Goal: Task Accomplishment & Management: Manage account settings

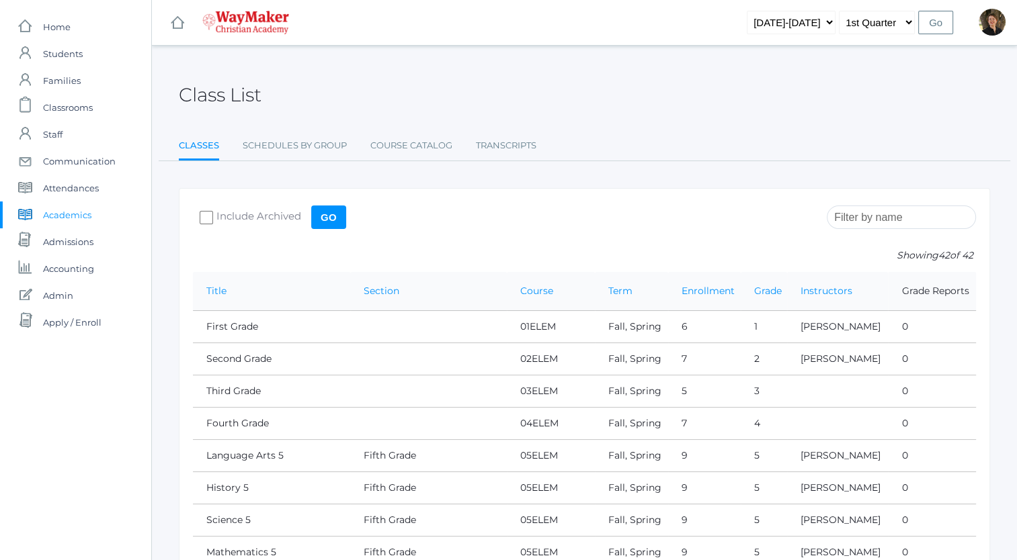
click at [890, 217] on input "search" at bounding box center [900, 218] width 149 height 24
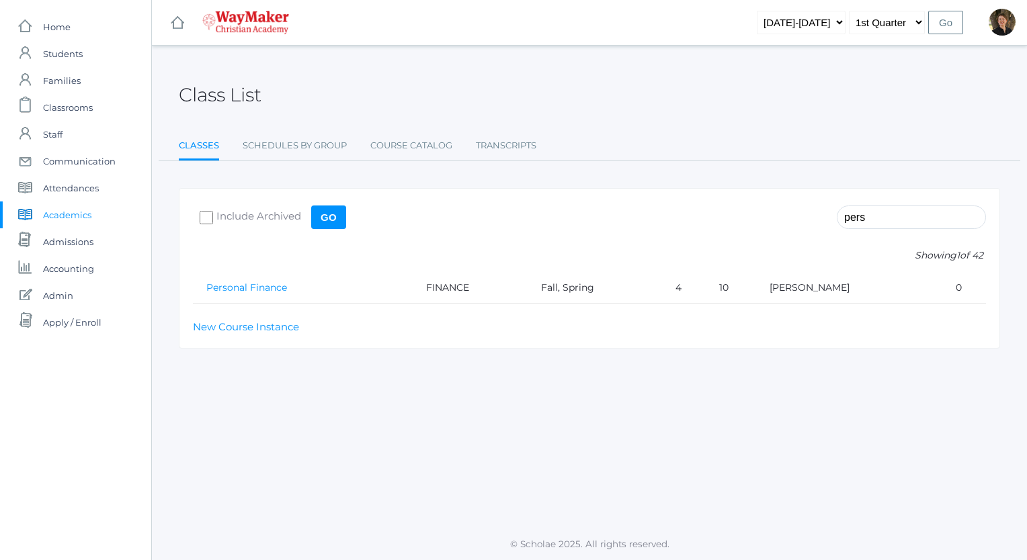
type input "pers"
click at [259, 289] on link "Personal Finance" at bounding box center [246, 288] width 81 height 12
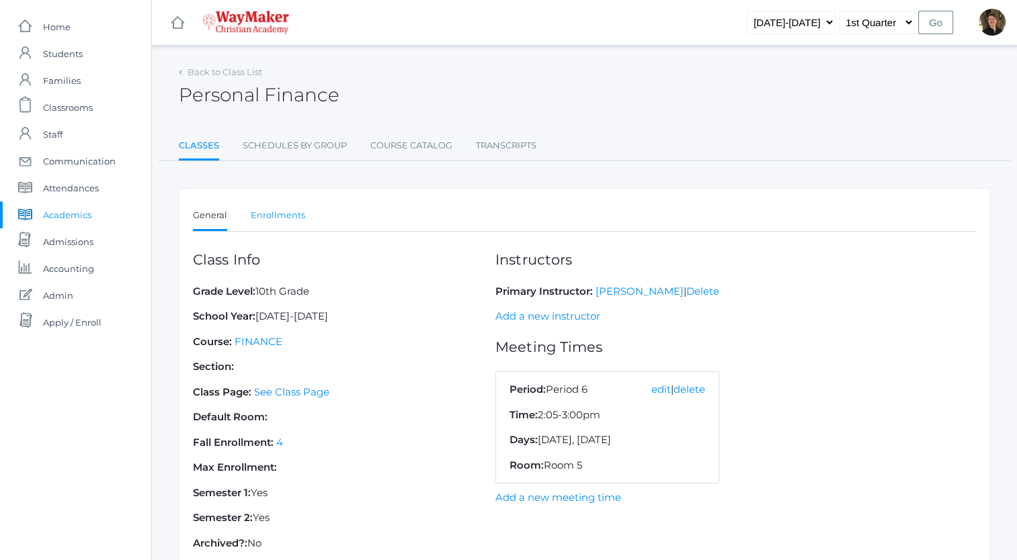
click at [267, 215] on link "Enrollments" at bounding box center [278, 215] width 54 height 27
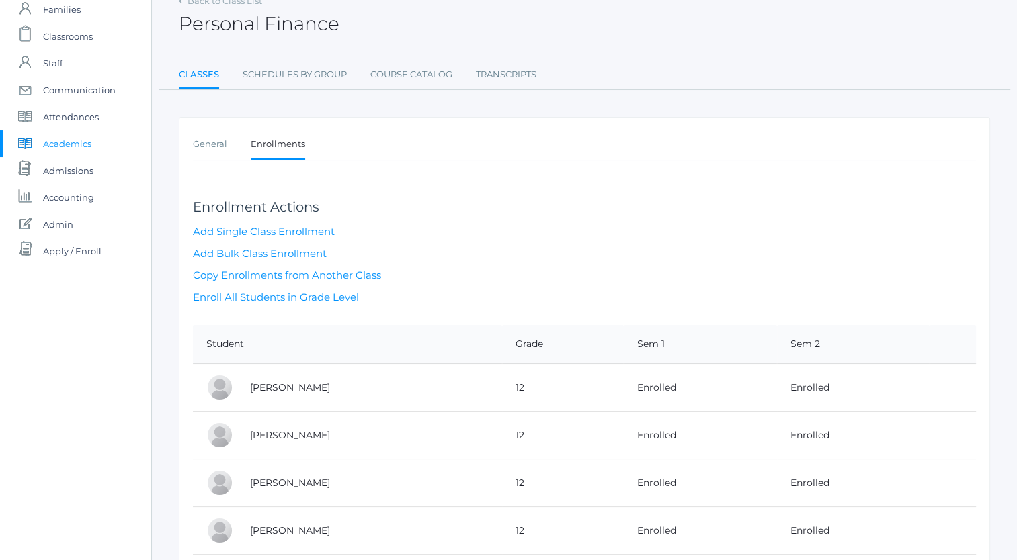
scroll to position [126, 0]
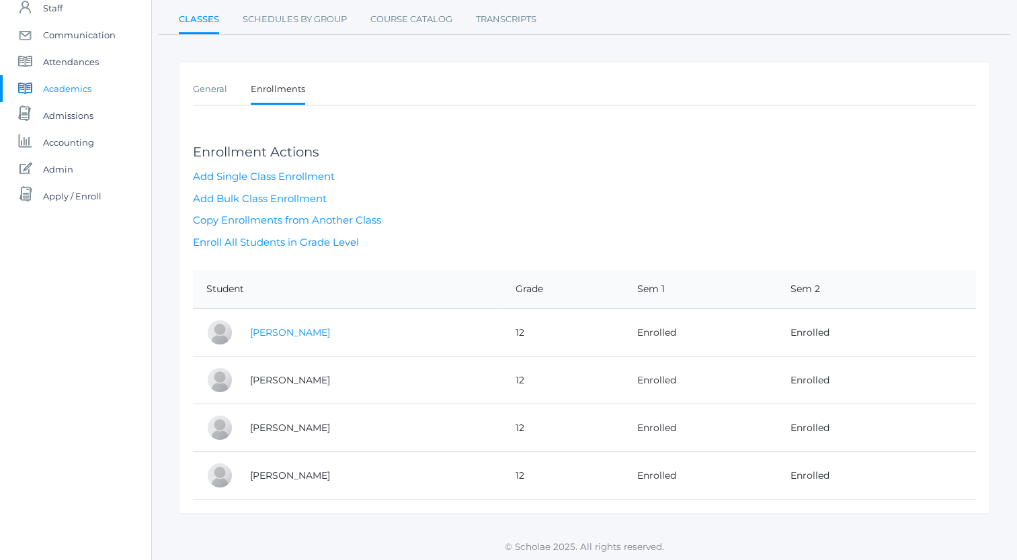
click at [290, 331] on link "[PERSON_NAME]" at bounding box center [290, 333] width 80 height 12
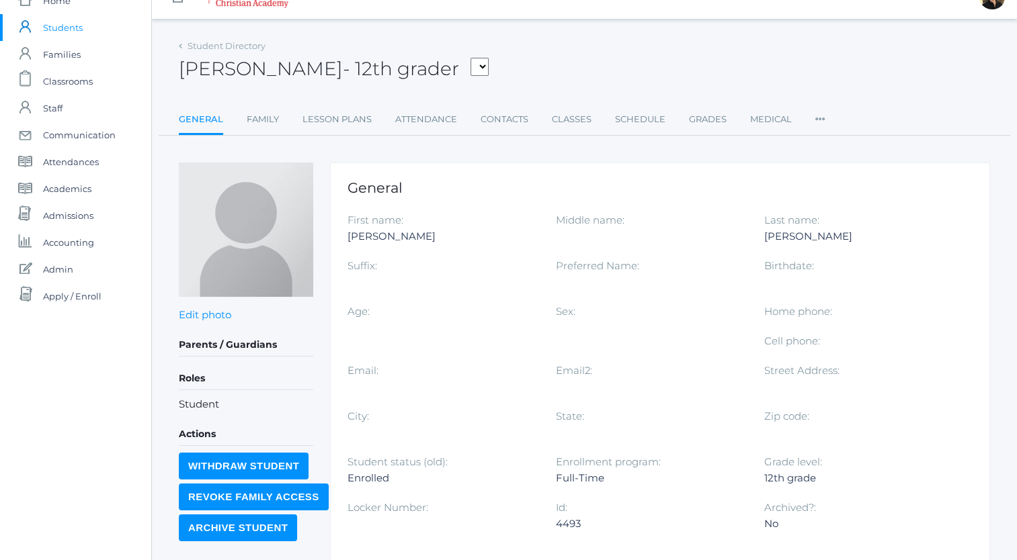
scroll to position [27, 0]
click at [634, 117] on link "Schedule" at bounding box center [640, 118] width 50 height 27
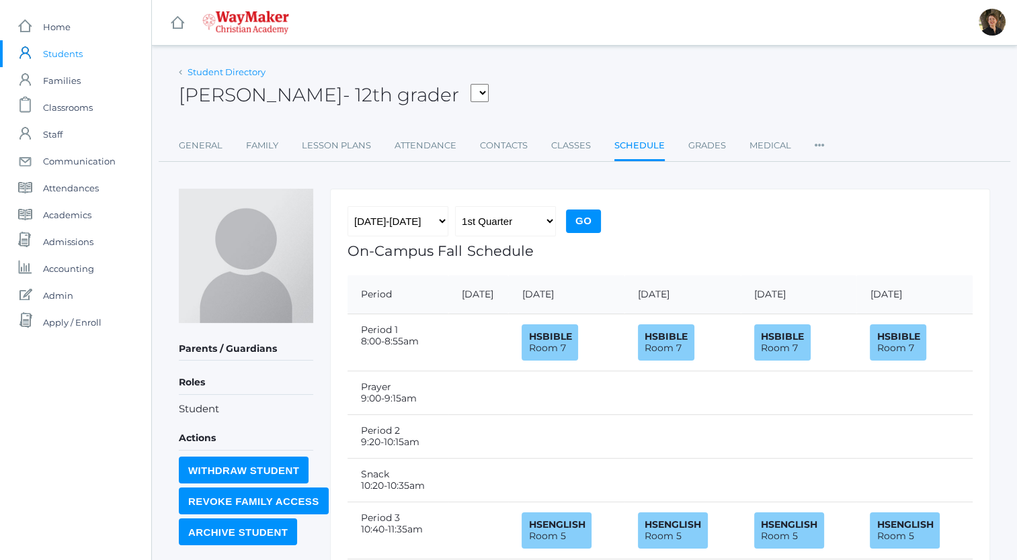
click at [204, 74] on link "Student Directory" at bounding box center [226, 72] width 78 height 11
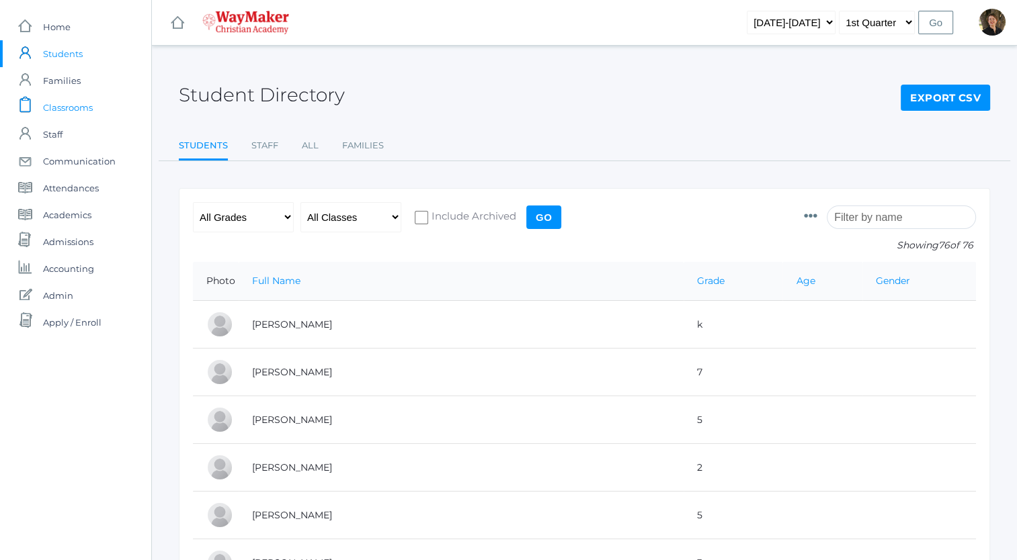
click at [62, 108] on span "Classrooms" at bounding box center [68, 107] width 50 height 27
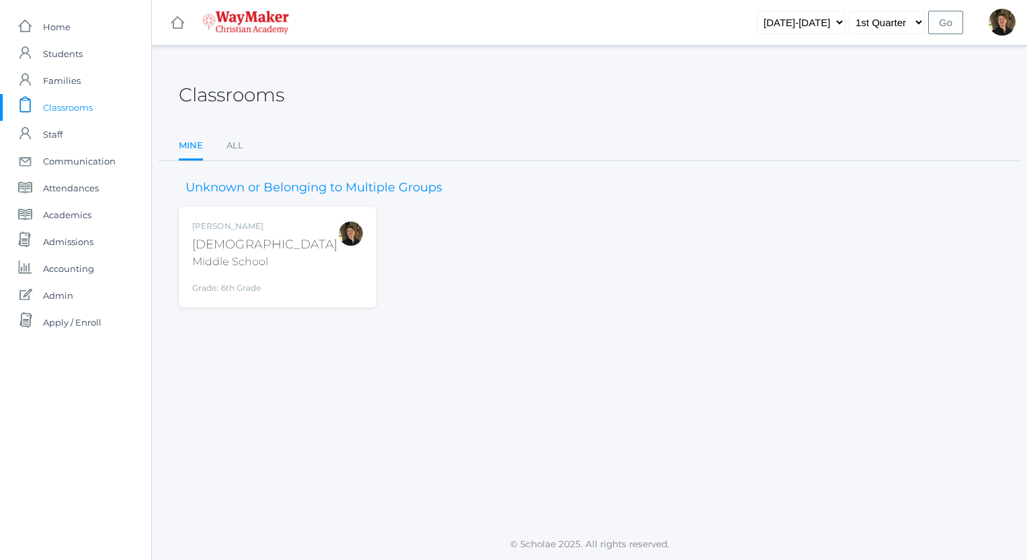
click at [208, 242] on div "Bible" at bounding box center [264, 245] width 145 height 18
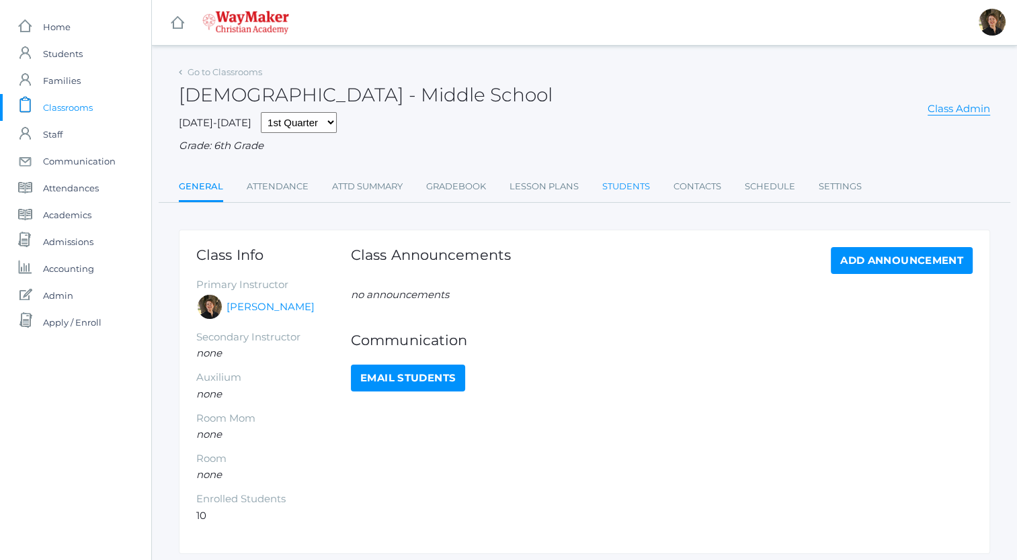
click at [630, 187] on link "Students" at bounding box center [626, 186] width 48 height 27
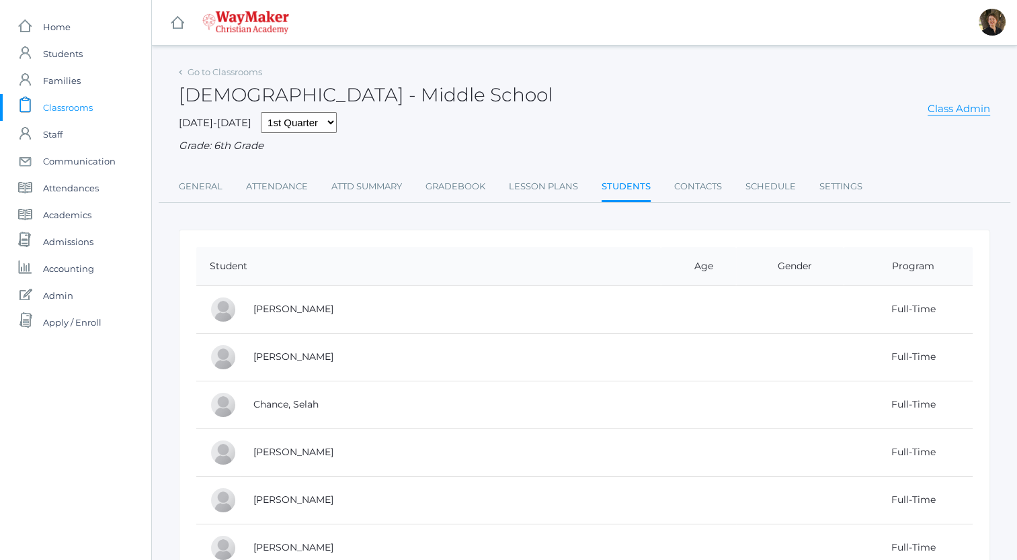
click at [59, 110] on span "Classrooms" at bounding box center [68, 107] width 50 height 27
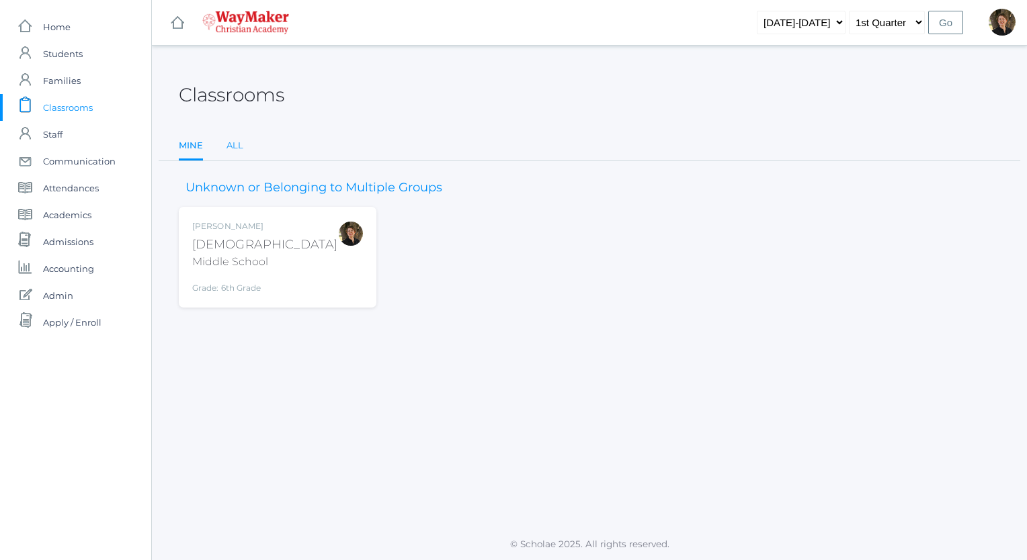
click at [234, 141] on link "All" at bounding box center [234, 145] width 17 height 27
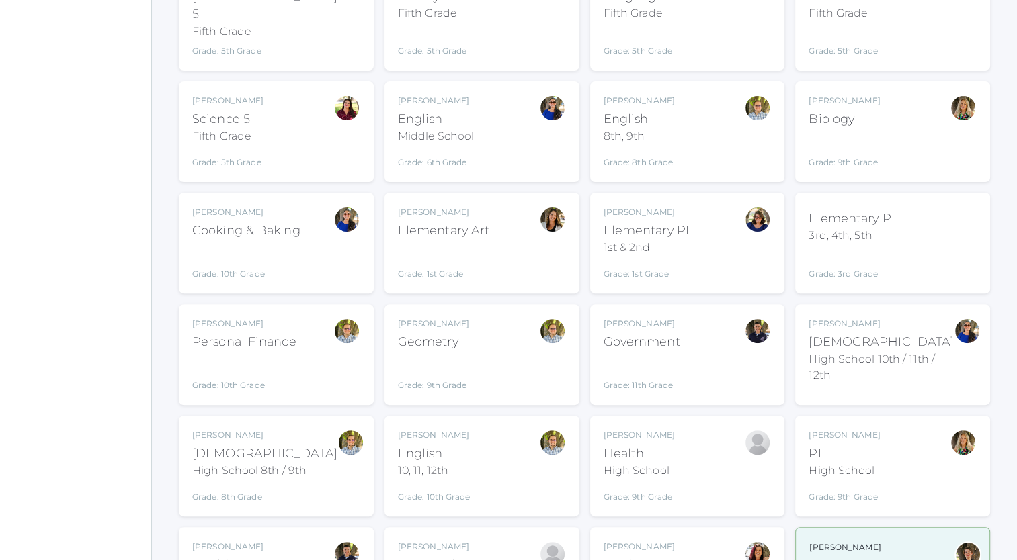
scroll to position [353, 0]
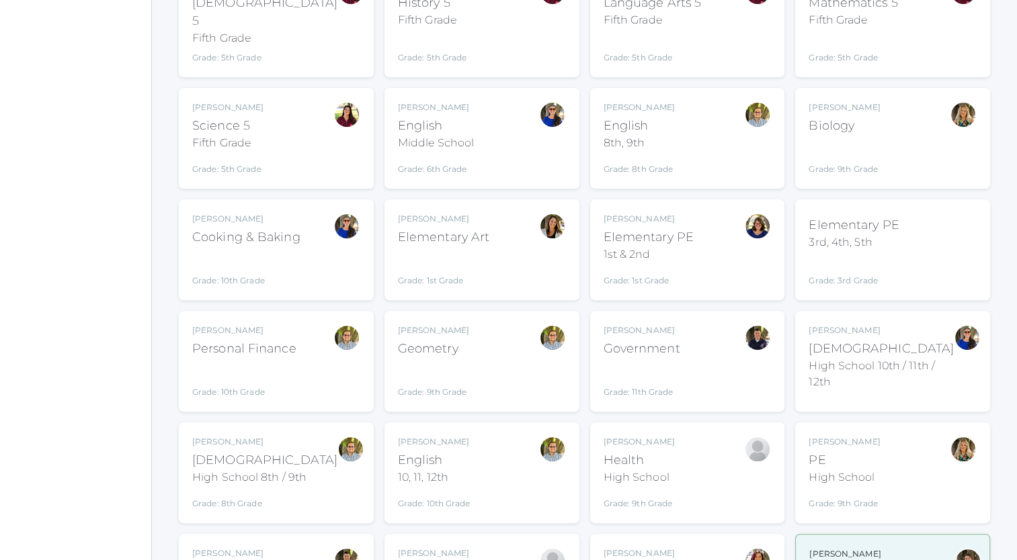
click at [625, 213] on div "Laura Murphy" at bounding box center [648, 219] width 90 height 12
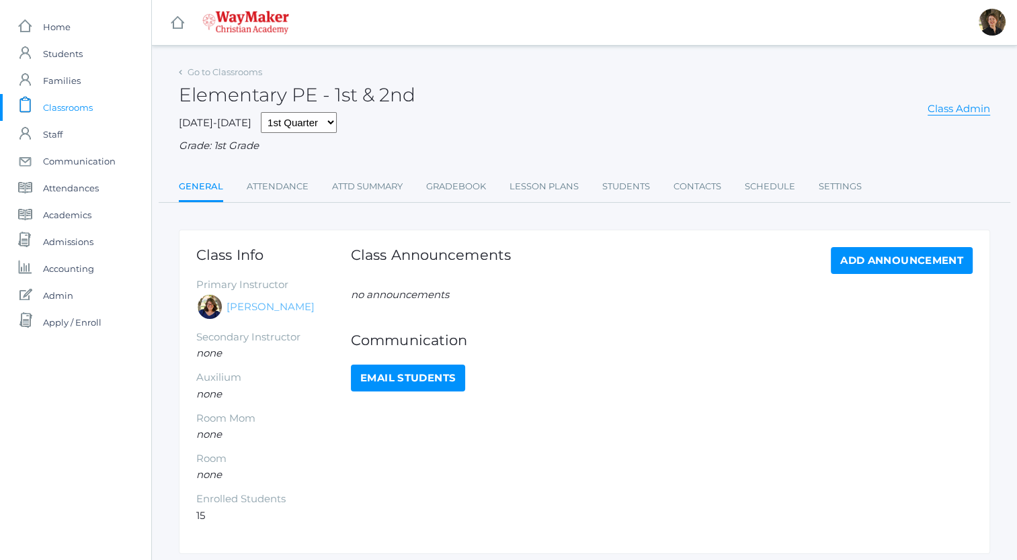
click at [249, 306] on link "Laura Murphy" at bounding box center [270, 307] width 88 height 15
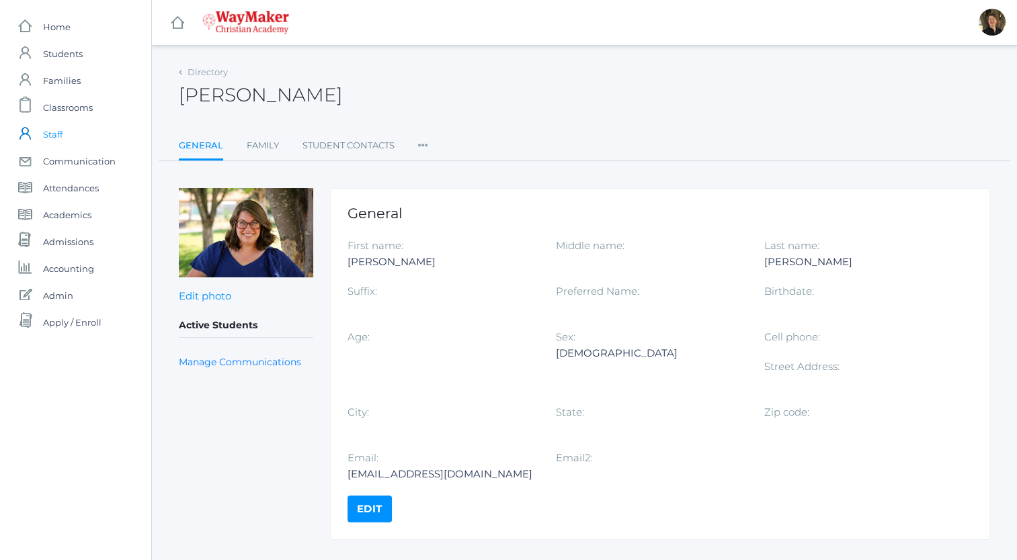
click at [64, 132] on link "icons/user/plain Created with Sketch. Staff" at bounding box center [75, 134] width 151 height 27
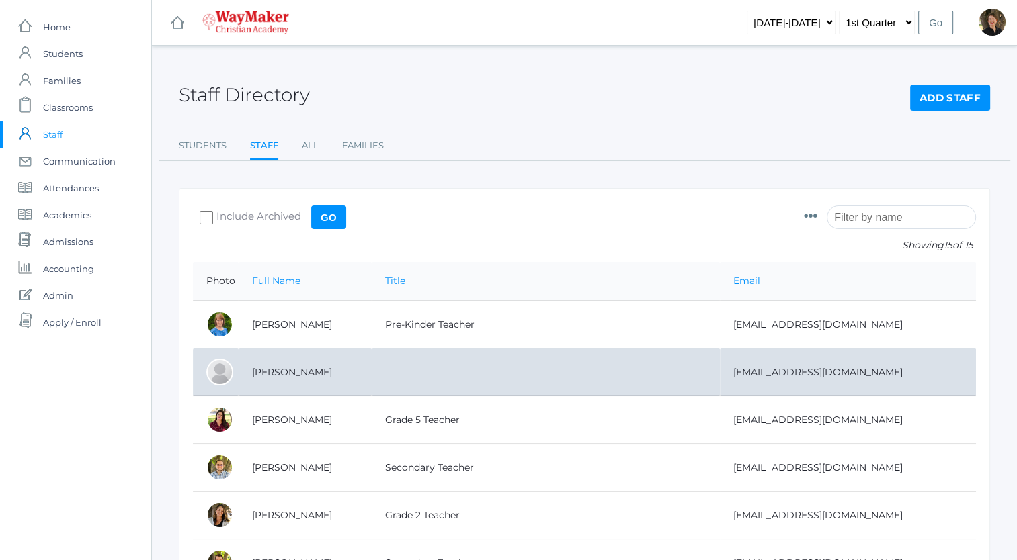
click at [298, 371] on td "Bennett, Josh" at bounding box center [305, 373] width 133 height 48
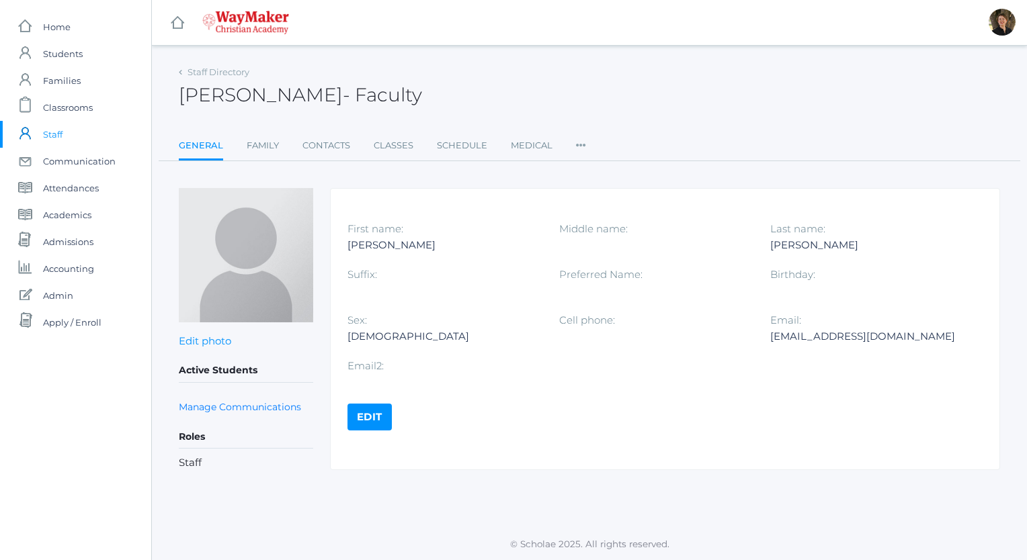
click at [370, 413] on link "Edit" at bounding box center [369, 417] width 44 height 27
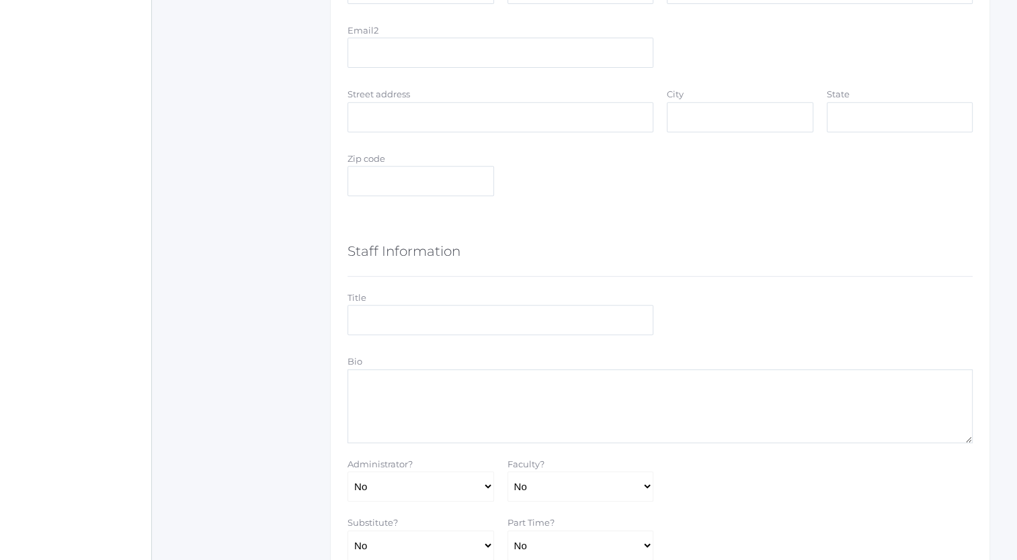
scroll to position [703, 0]
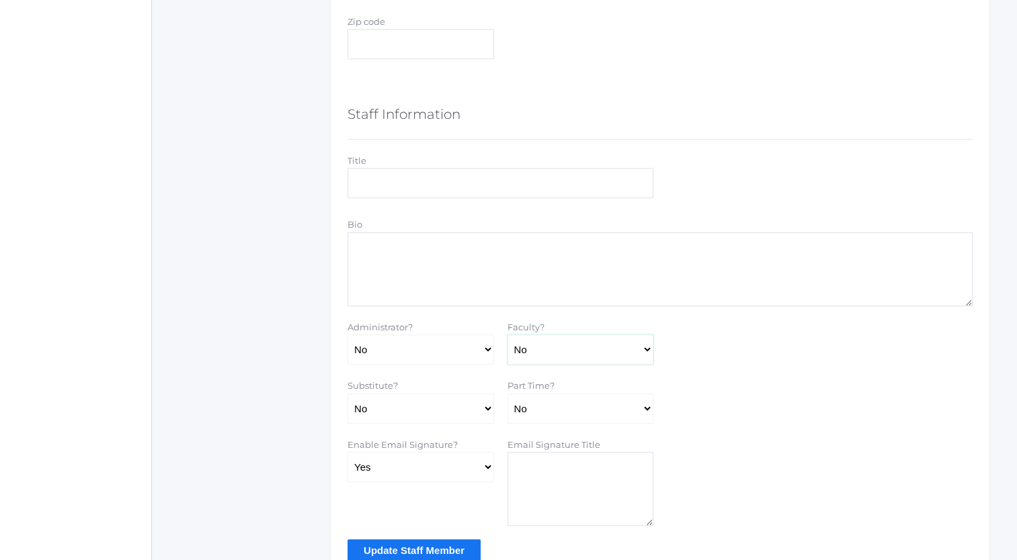
click at [645, 346] on select "Yes No" at bounding box center [580, 350] width 146 height 30
select select "true"
click at [507, 335] on select "Yes No" at bounding box center [580, 350] width 146 height 30
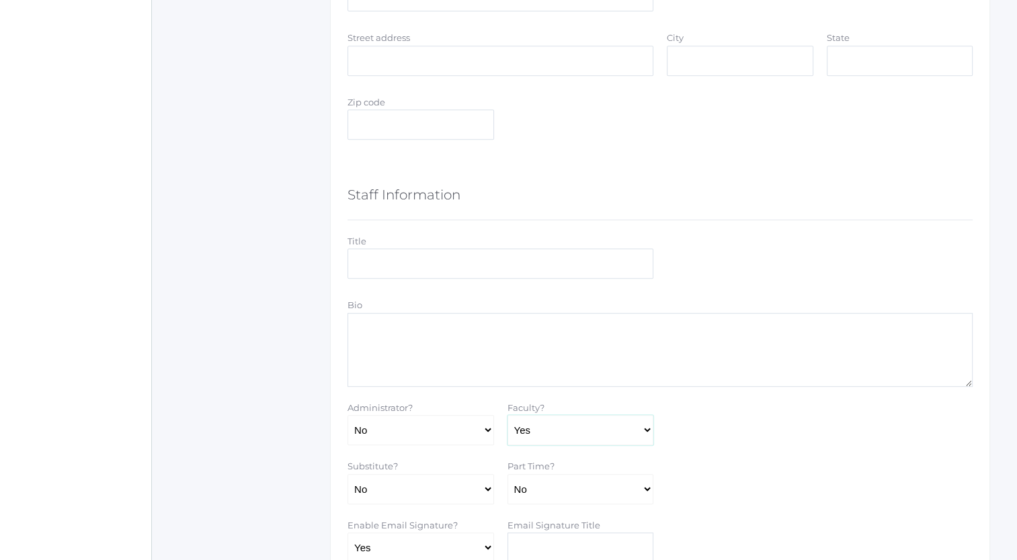
scroll to position [769, 0]
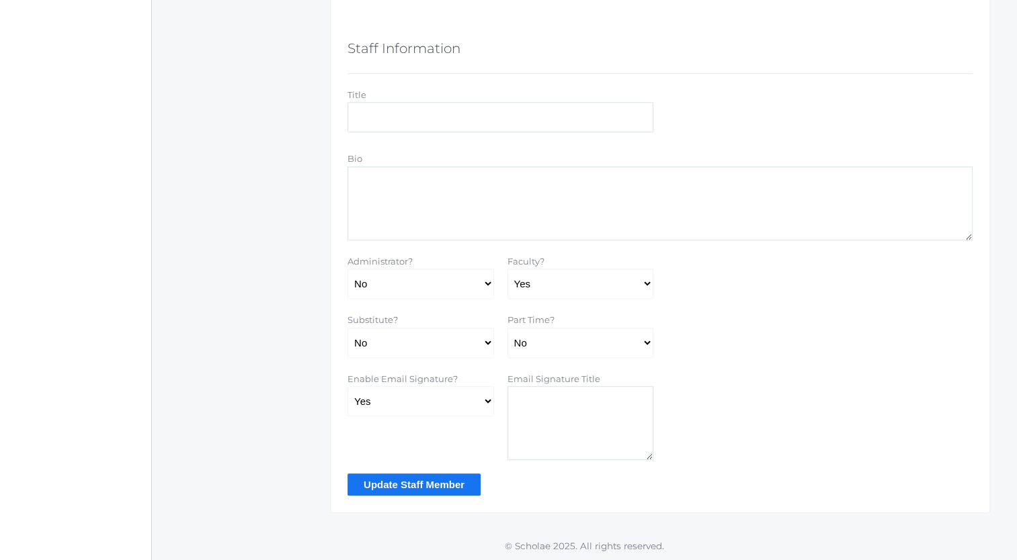
click at [403, 482] on input "Update Staff Member" at bounding box center [413, 485] width 133 height 22
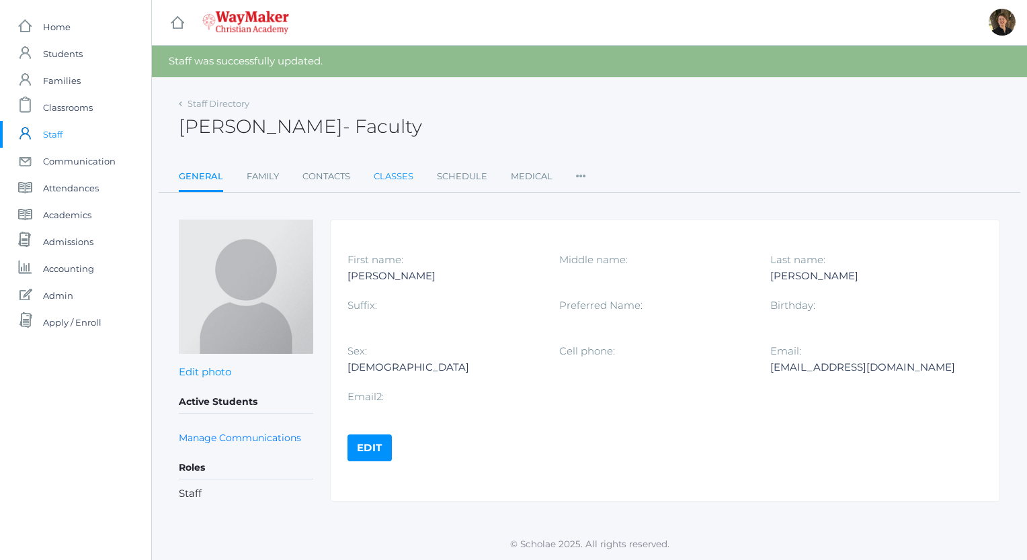
click at [395, 176] on link "Classes" at bounding box center [394, 176] width 40 height 27
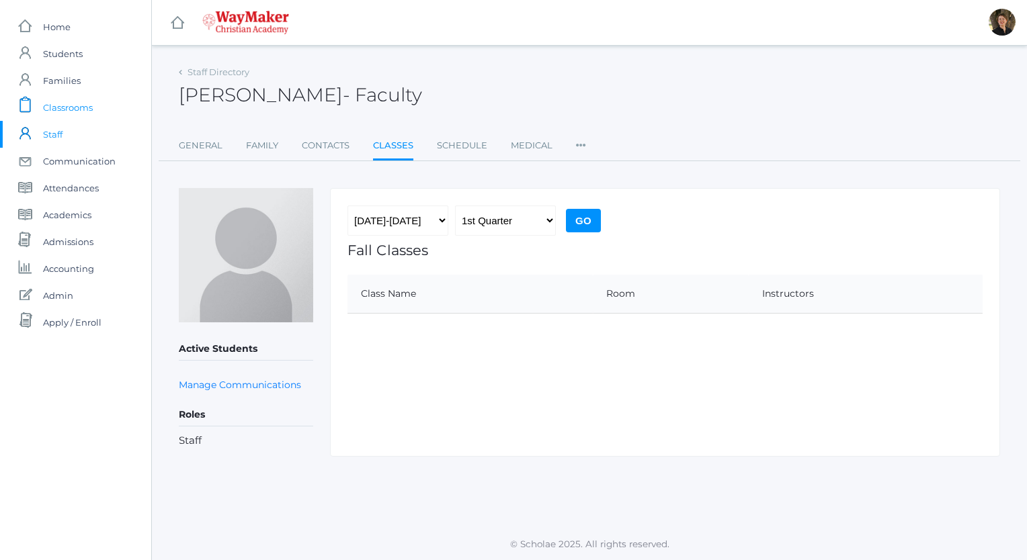
click at [74, 110] on span "Classrooms" at bounding box center [68, 107] width 50 height 27
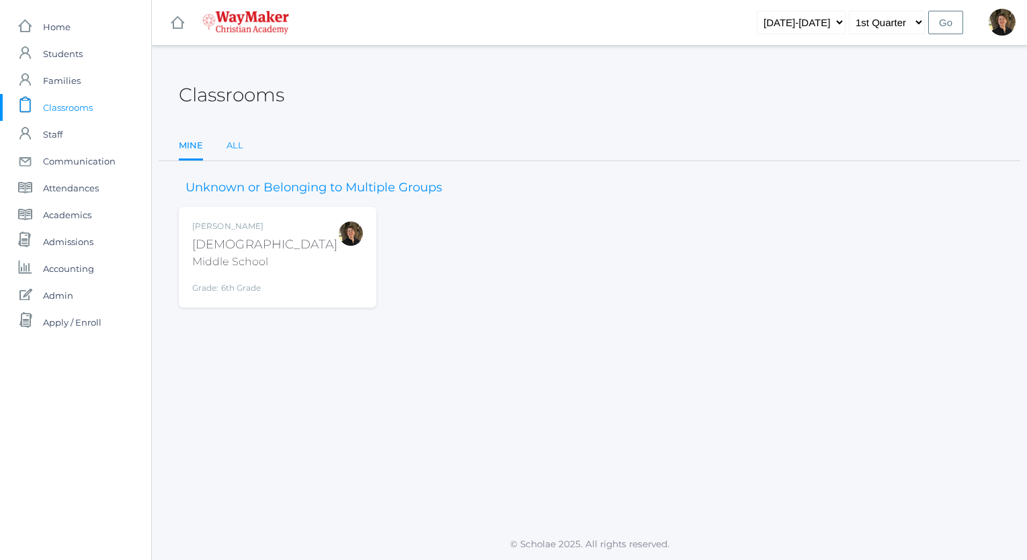
click at [231, 147] on link "All" at bounding box center [234, 145] width 17 height 27
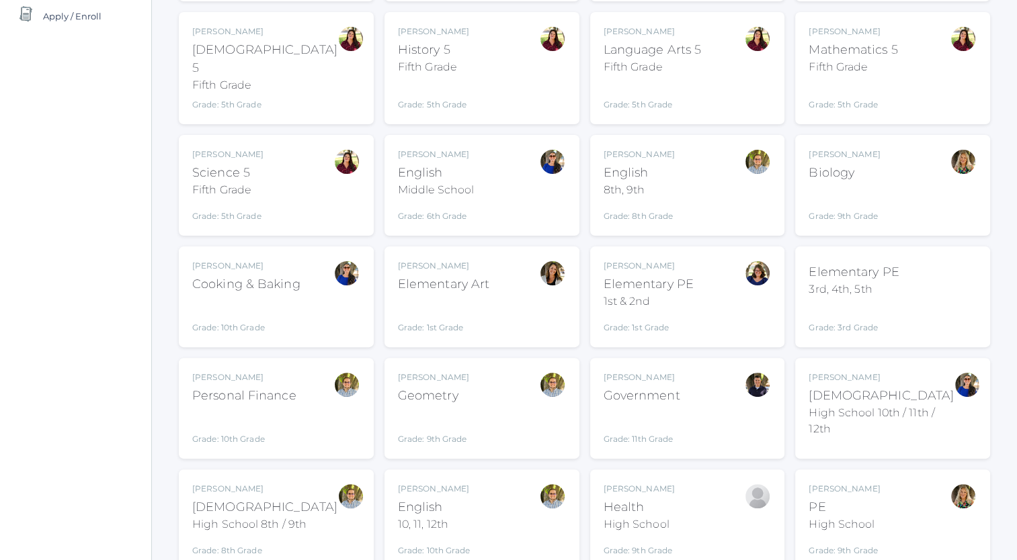
scroll to position [306, 0]
click at [722, 273] on div "Laura Murphy Elementary PE 1st & 2nd Grade: 1st Grade ELEMPE" at bounding box center [687, 298] width 168 height 74
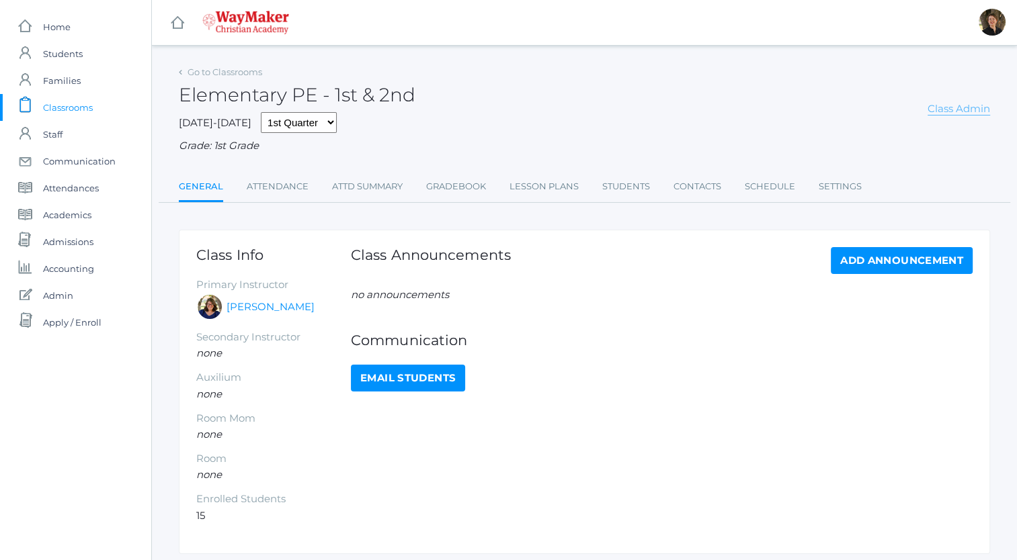
click at [965, 109] on link "Class Admin" at bounding box center [958, 108] width 62 height 13
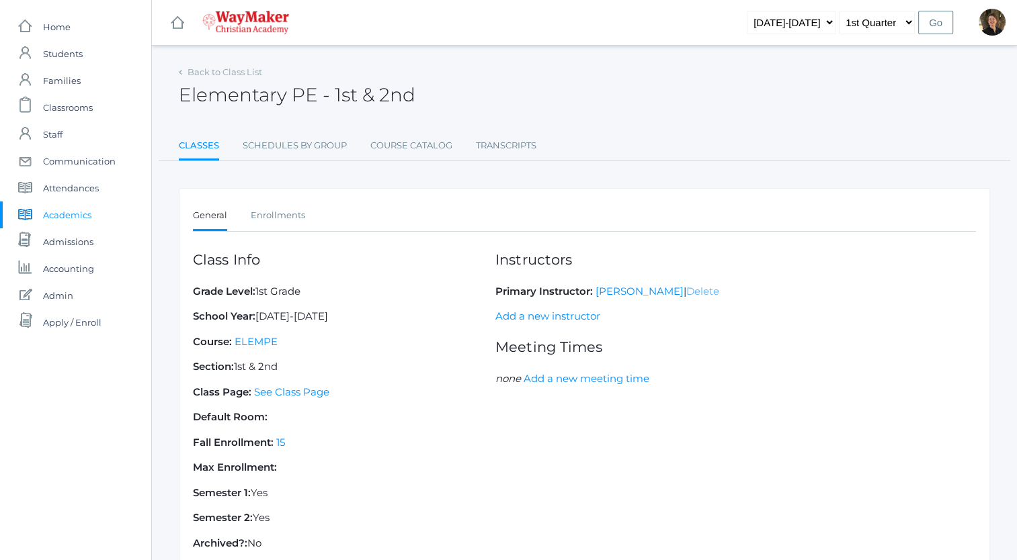
click at [686, 289] on link "Delete" at bounding box center [702, 291] width 33 height 13
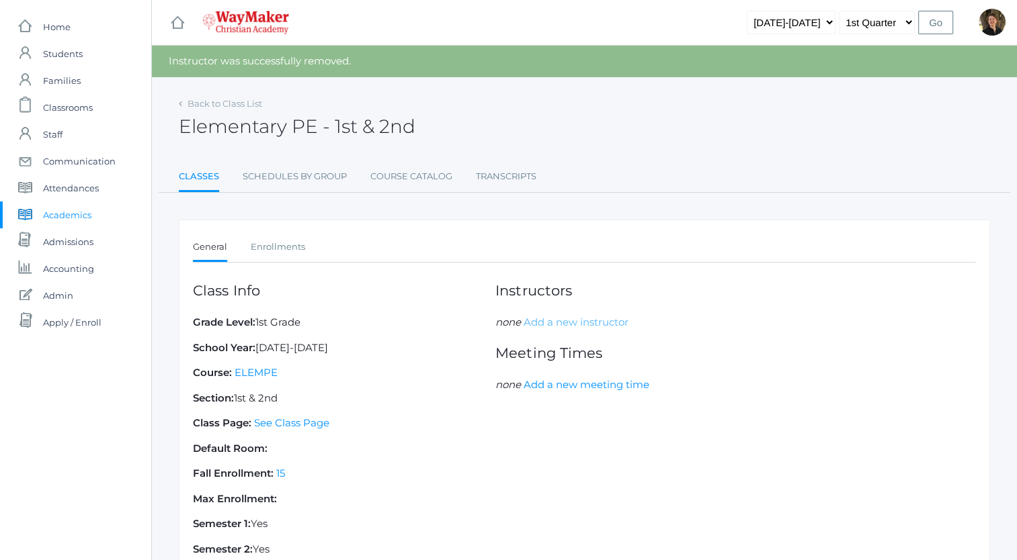
click at [555, 322] on link "Add a new instructor" at bounding box center [575, 322] width 105 height 13
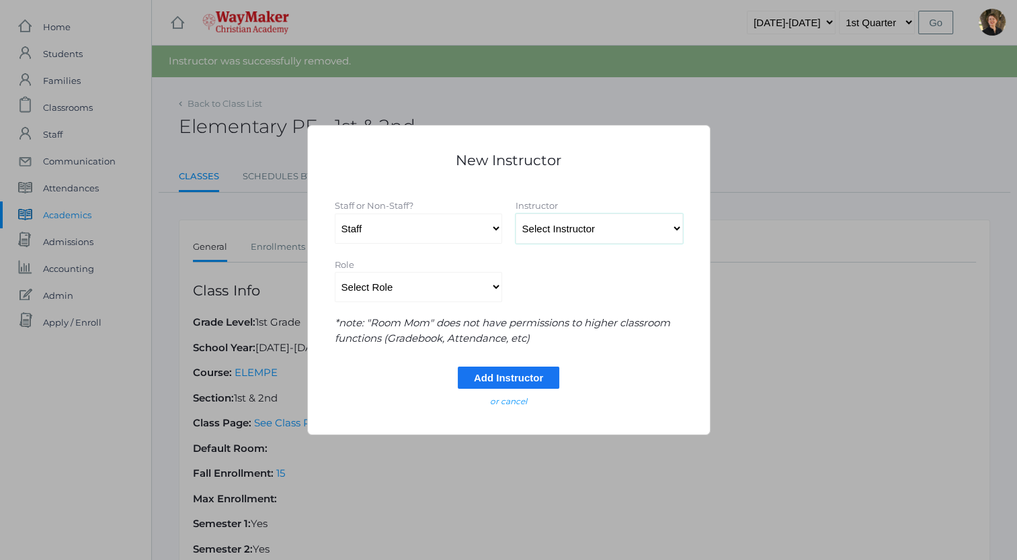
click at [560, 222] on select "Select Instructor [PERSON_NAME], [PERSON_NAME], [PERSON_NAME], [PERSON_NAME], […" at bounding box center [598, 229] width 167 height 30
select select "4561"
click at [515, 214] on select "Select Instructor Atkisson, Crystal Bennett, Josh Benzinger, Elizabeth Brailean…" at bounding box center [598, 229] width 167 height 30
click at [490, 290] on select "Select Role Primary Instructor Secondary Instructor Auxilium Substitute Other *…" at bounding box center [418, 287] width 167 height 30
select select "Primary Instructor"
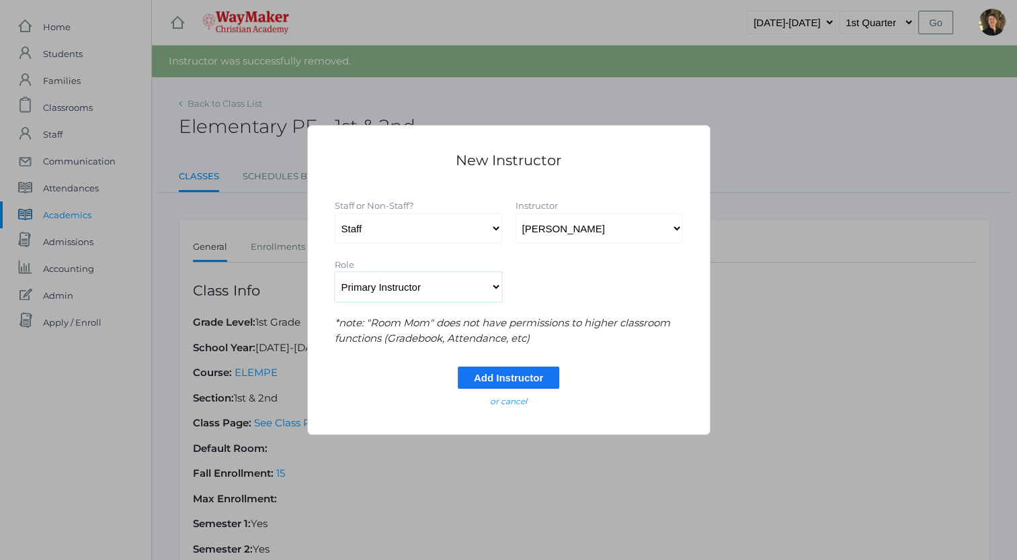
click at [335, 272] on select "Select Role Primary Instructor Secondary Instructor Auxilium Substitute Other *…" at bounding box center [418, 287] width 167 height 30
click at [482, 378] on input "Add Instructor" at bounding box center [508, 378] width 101 height 22
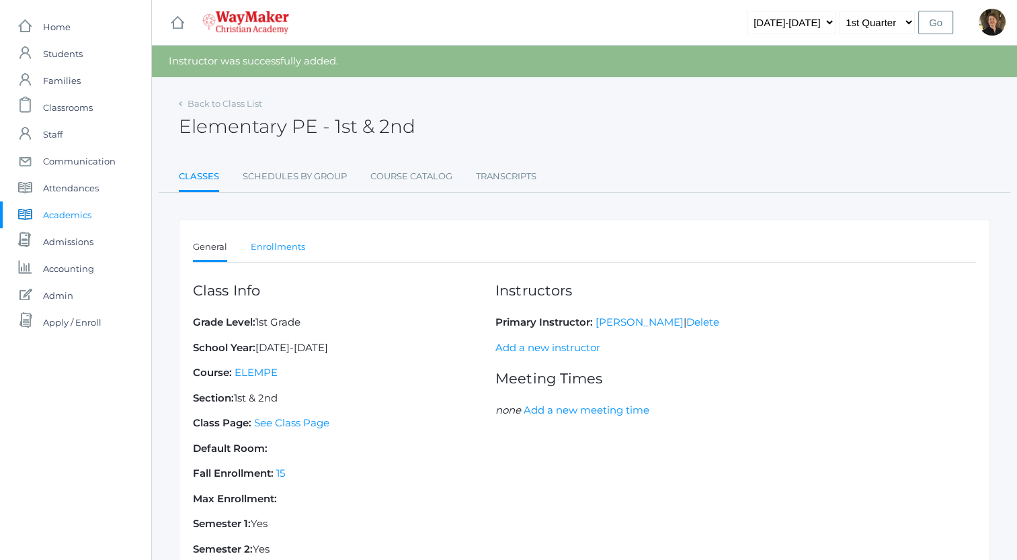
click at [275, 249] on link "Enrollments" at bounding box center [278, 247] width 54 height 27
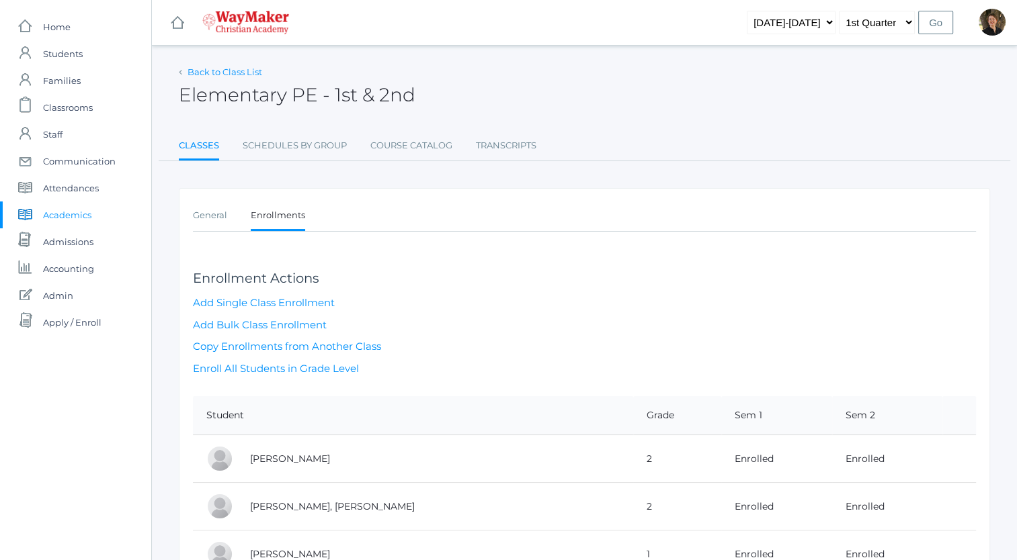
click at [196, 71] on link "Back to Class List" at bounding box center [224, 72] width 75 height 11
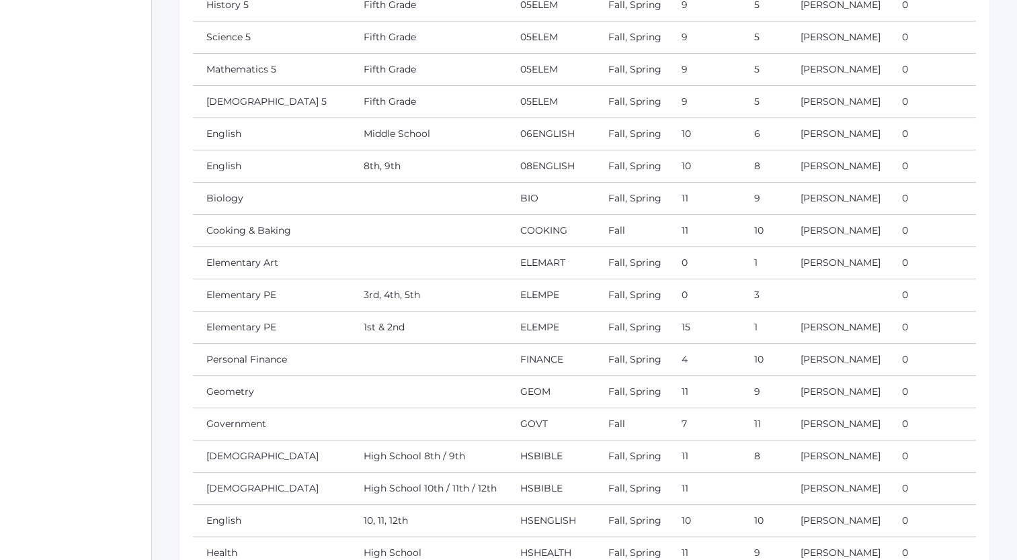
scroll to position [492, 0]
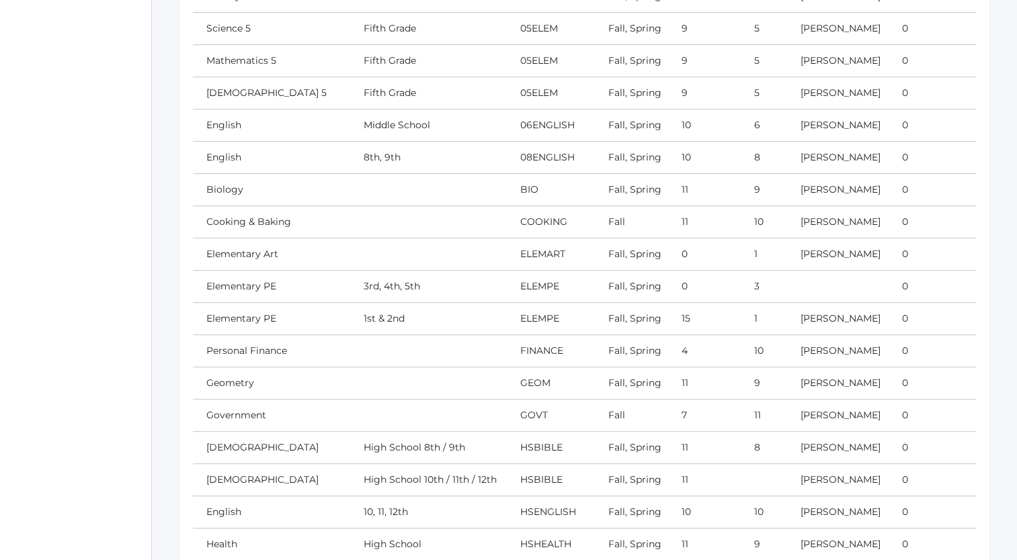
click at [286, 281] on td "Elementary PE" at bounding box center [271, 287] width 157 height 32
click at [255, 280] on link "Elementary PE" at bounding box center [241, 286] width 70 height 12
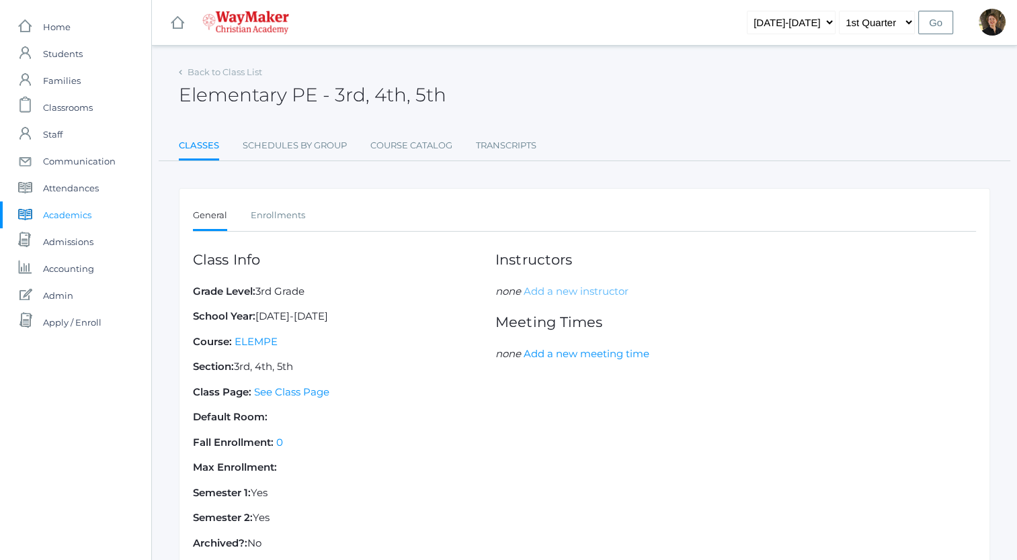
click at [537, 289] on link "Add a new instructor" at bounding box center [575, 291] width 105 height 13
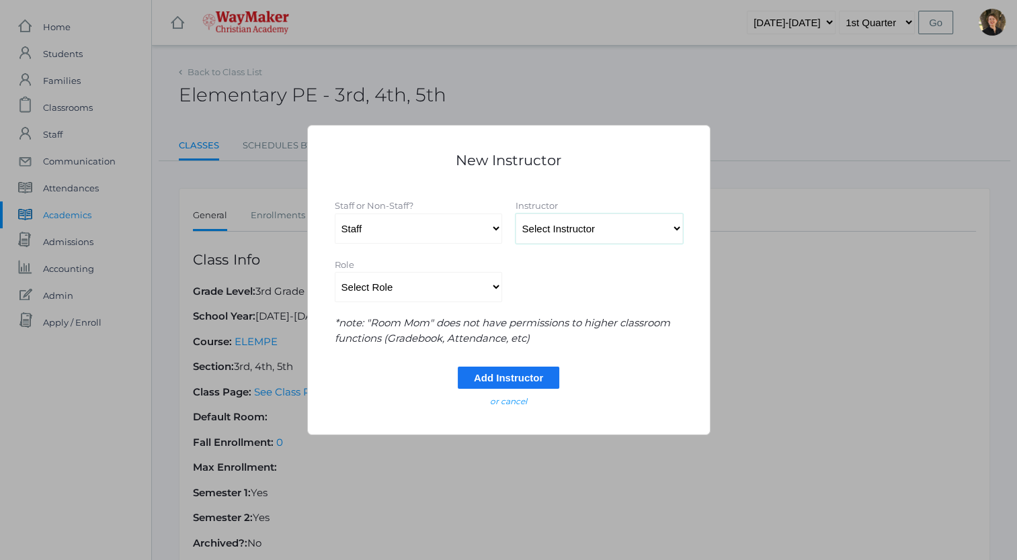
click at [562, 229] on select "Select Instructor Atkisson, Crystal Bennett, Josh Benzinger, Elizabeth Brailean…" at bounding box center [598, 229] width 167 height 30
select select "4561"
click at [515, 214] on select "Select Instructor Atkisson, Crystal Bennett, Josh Benzinger, Elizabeth Brailean…" at bounding box center [598, 229] width 167 height 30
click at [489, 377] on input "Add Instructor" at bounding box center [508, 378] width 101 height 22
click at [494, 287] on select "Select Role Primary Instructor Secondary Instructor Auxilium Substitute Other *…" at bounding box center [418, 287] width 167 height 30
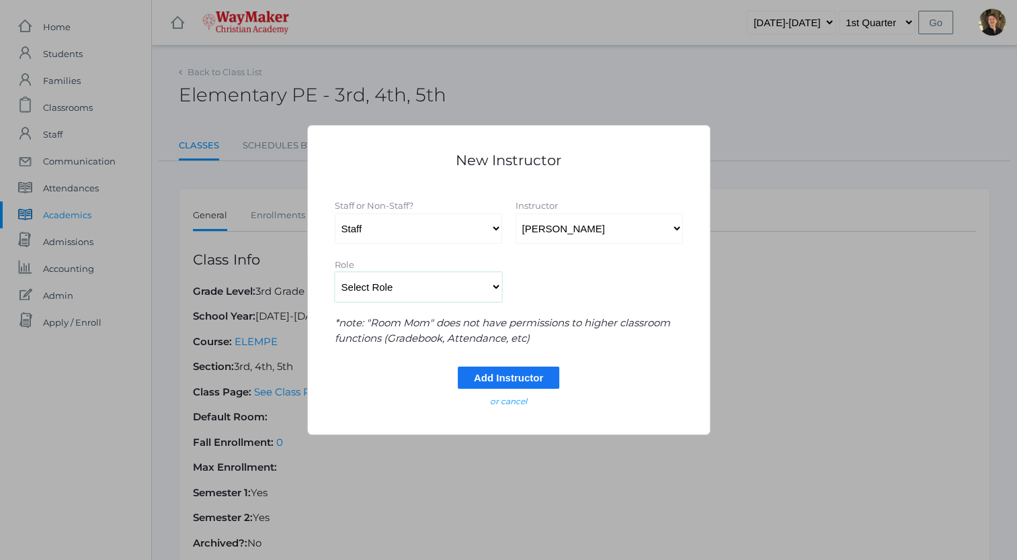
select select "Primary Instructor"
click at [335, 272] on select "Select Role Primary Instructor Secondary Instructor Auxilium Substitute Other *…" at bounding box center [418, 287] width 167 height 30
click at [481, 373] on input "Add Instructor" at bounding box center [508, 378] width 101 height 22
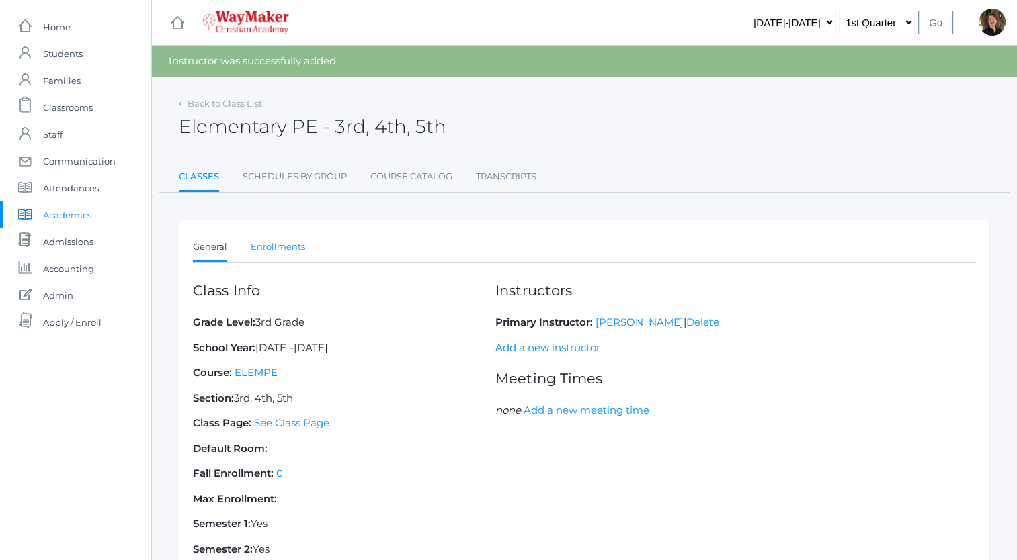
click at [275, 247] on link "Enrollments" at bounding box center [278, 247] width 54 height 27
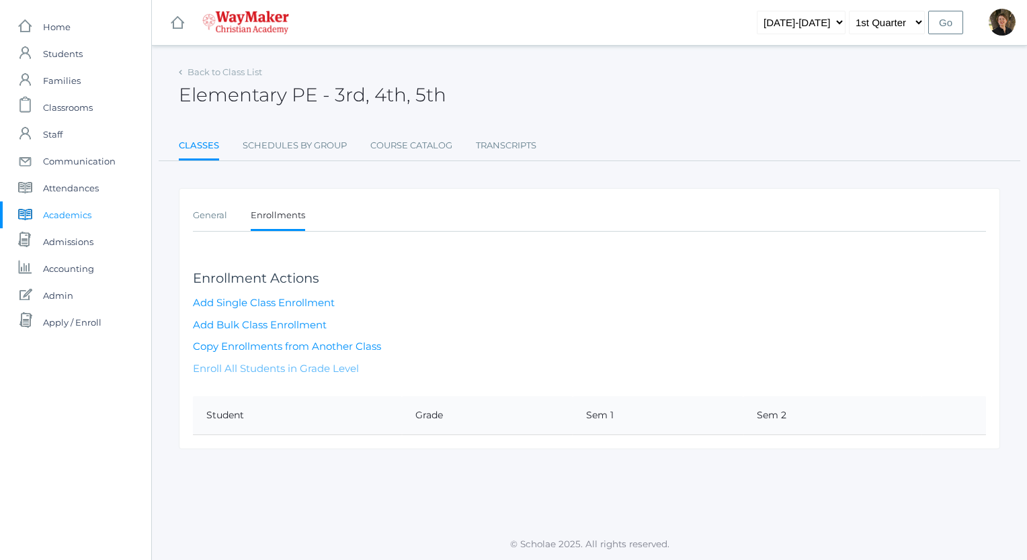
click at [269, 369] on link "Enroll All Students in Grade Level" at bounding box center [276, 368] width 166 height 13
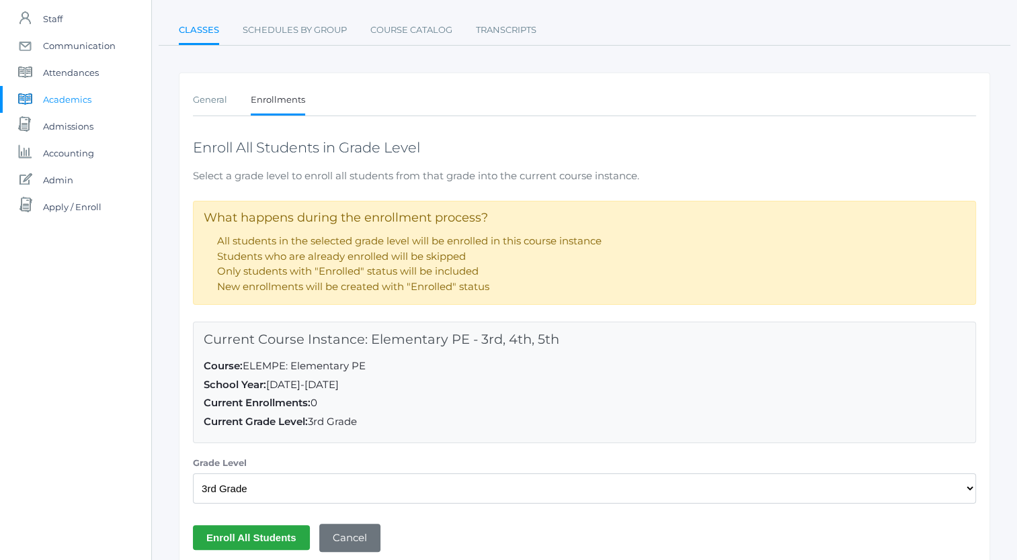
scroll to position [134, 0]
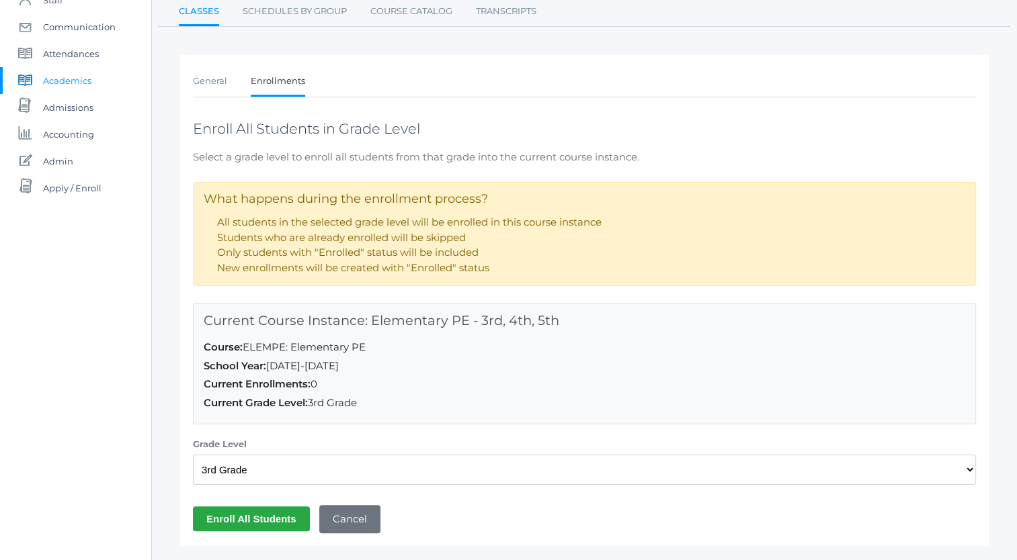
click at [255, 515] on input "Enroll All Students" at bounding box center [251, 519] width 117 height 25
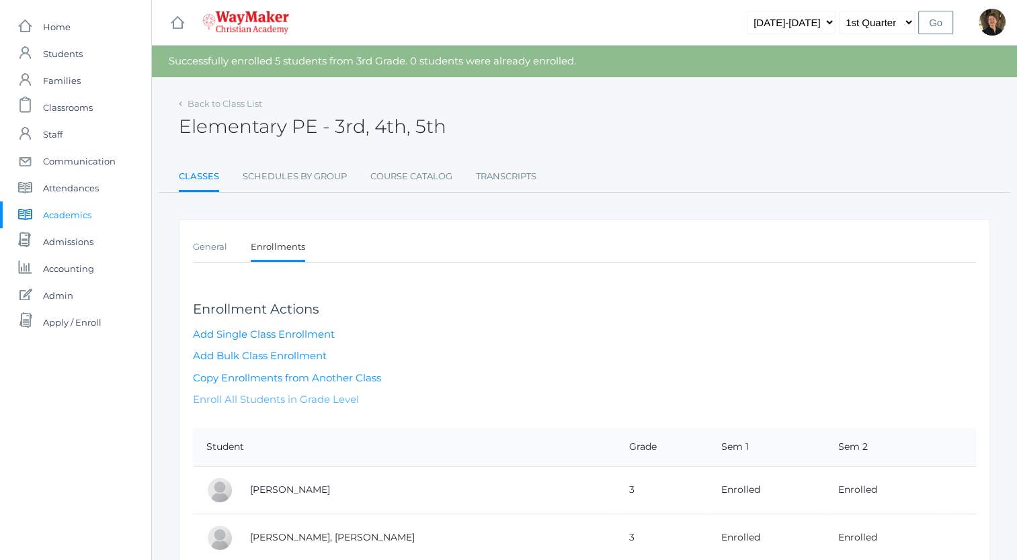
click at [269, 398] on link "Enroll All Students in Grade Level" at bounding box center [276, 399] width 166 height 13
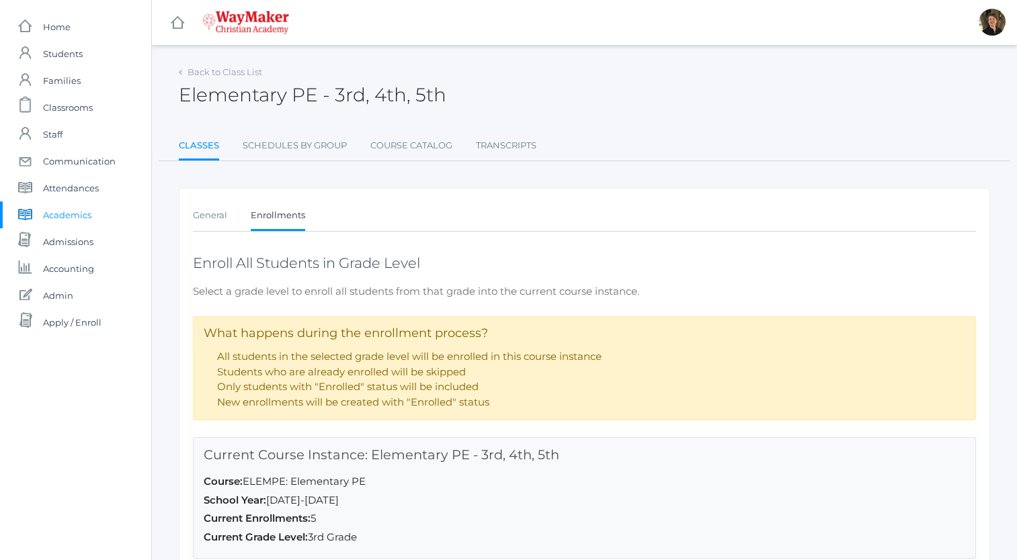
scroll to position [168, 0]
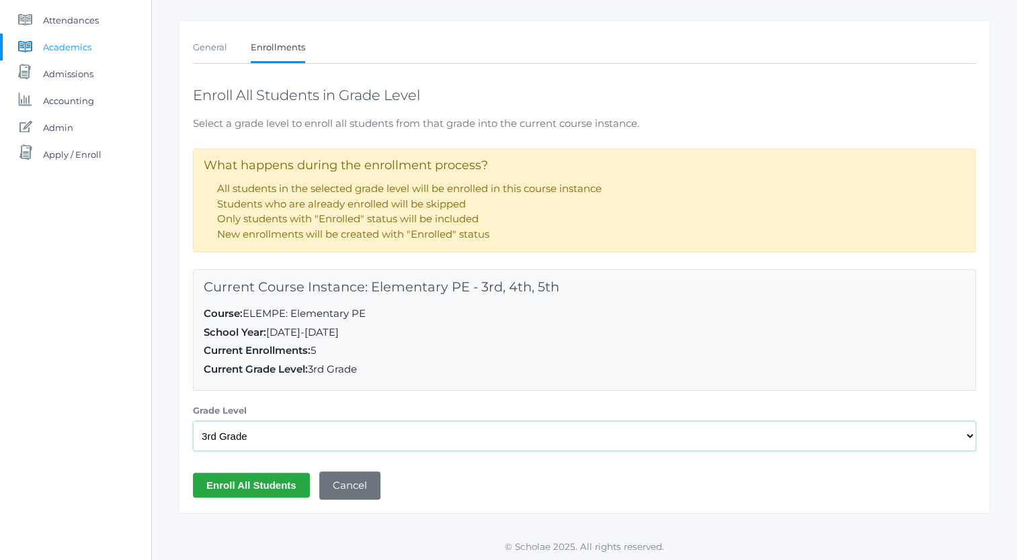
click at [281, 439] on select "Select a Grade Level Pre-K Kindergarten 1st Grade 2nd Grade 3rd Grade 4th Grade…" at bounding box center [584, 436] width 783 height 30
select select "35"
click at [193, 421] on select "Select a Grade Level Pre-K Kindergarten 1st Grade 2nd Grade 3rd Grade 4th Grade…" at bounding box center [584, 436] width 783 height 30
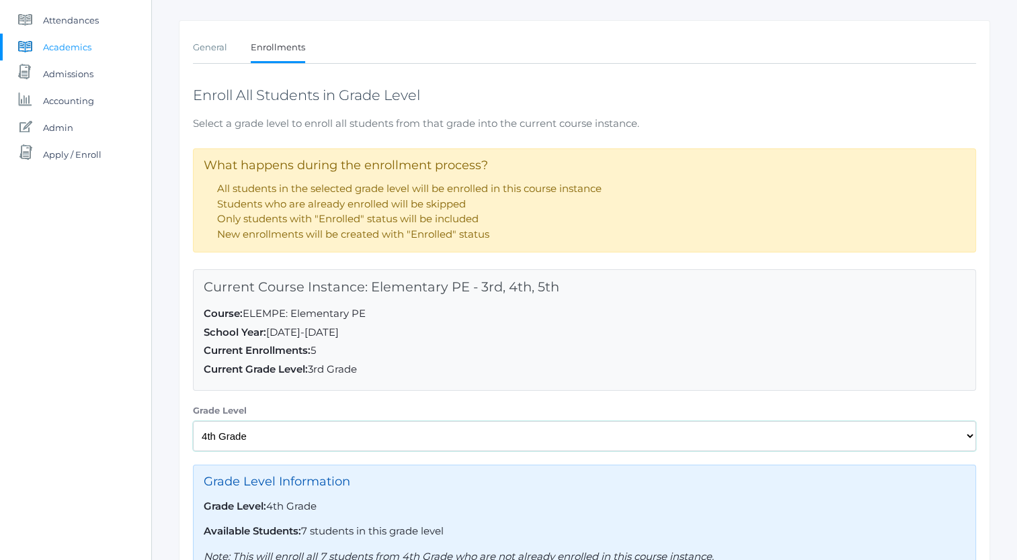
scroll to position [302, 0]
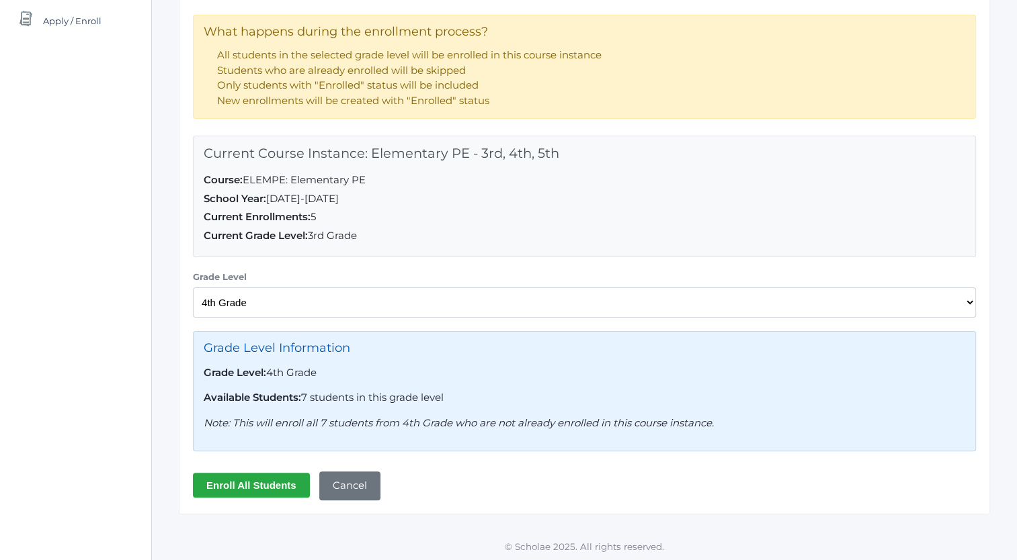
click at [268, 479] on input "Enroll All Students" at bounding box center [251, 485] width 117 height 25
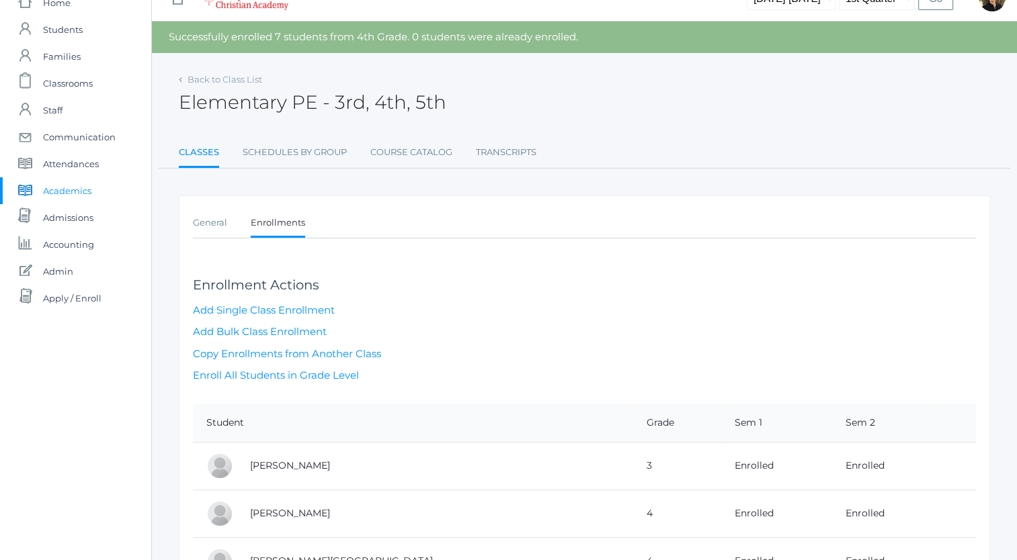
scroll to position [27, 0]
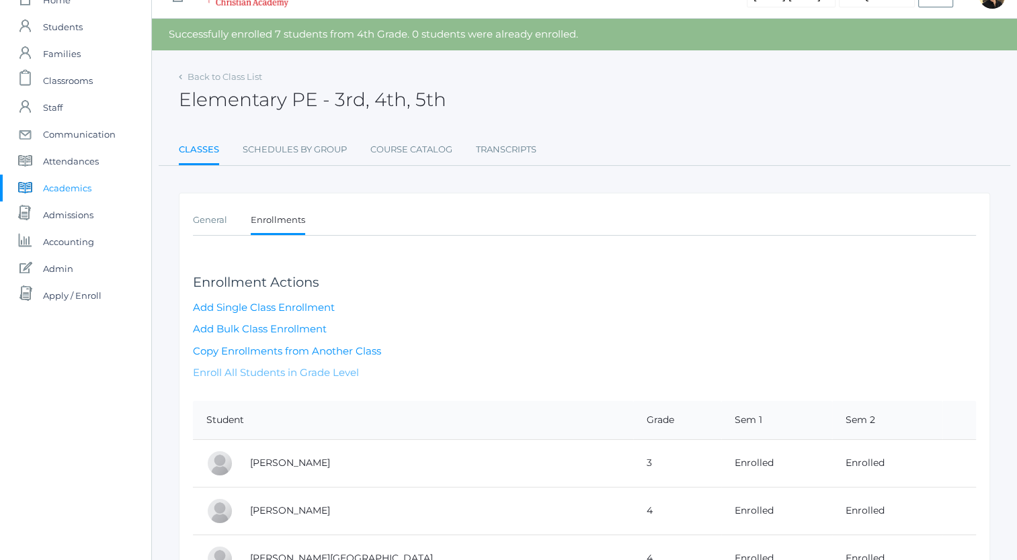
click at [317, 371] on link "Enroll All Students in Grade Level" at bounding box center [276, 372] width 166 height 13
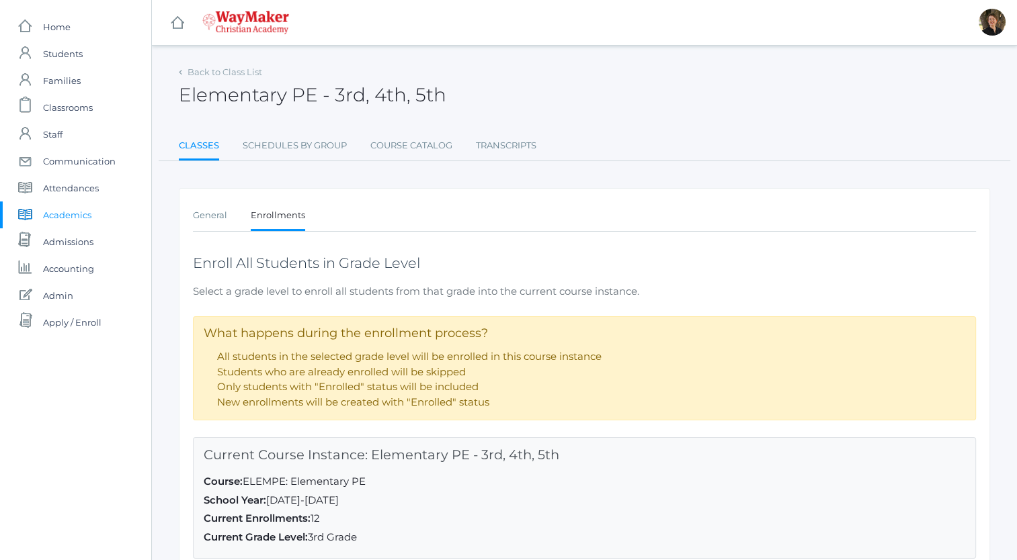
scroll to position [168, 0]
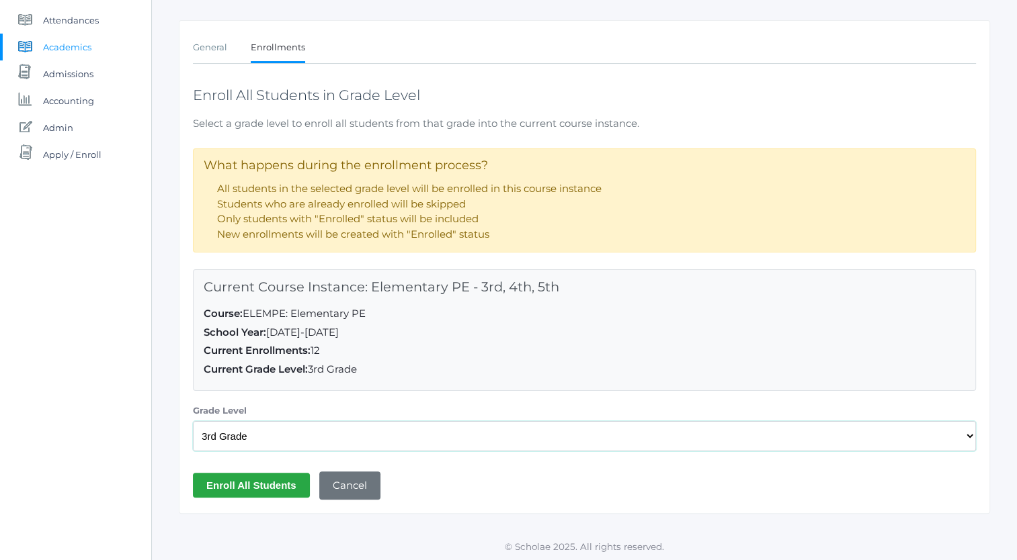
click at [268, 441] on select "Select a Grade Level Pre-K Kindergarten 1st Grade 2nd Grade 3rd Grade 4th Grade…" at bounding box center [584, 436] width 783 height 30
select select "36"
click at [193, 421] on select "Select a Grade Level Pre-K Kindergarten 1st Grade 2nd Grade 3rd Grade 4th Grade…" at bounding box center [584, 436] width 783 height 30
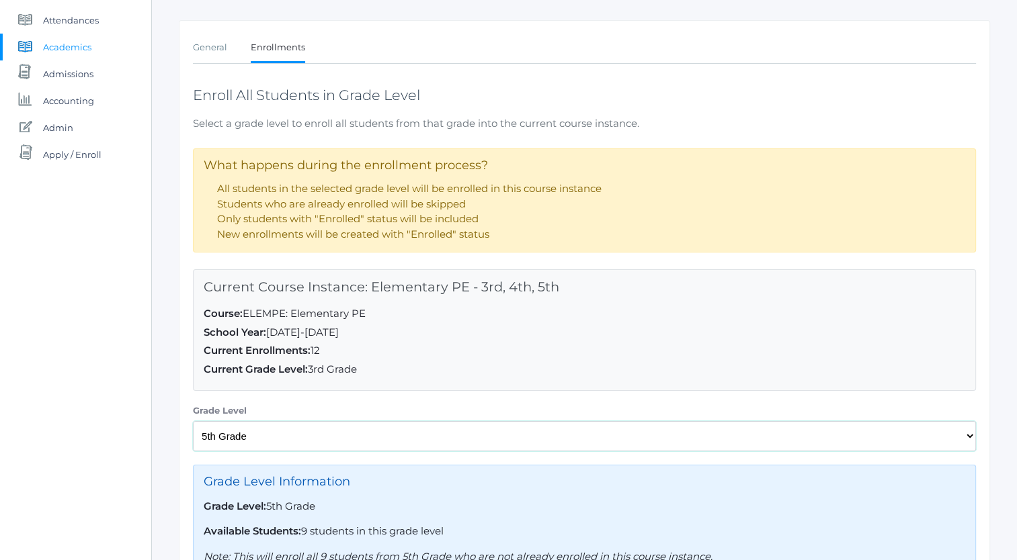
scroll to position [302, 0]
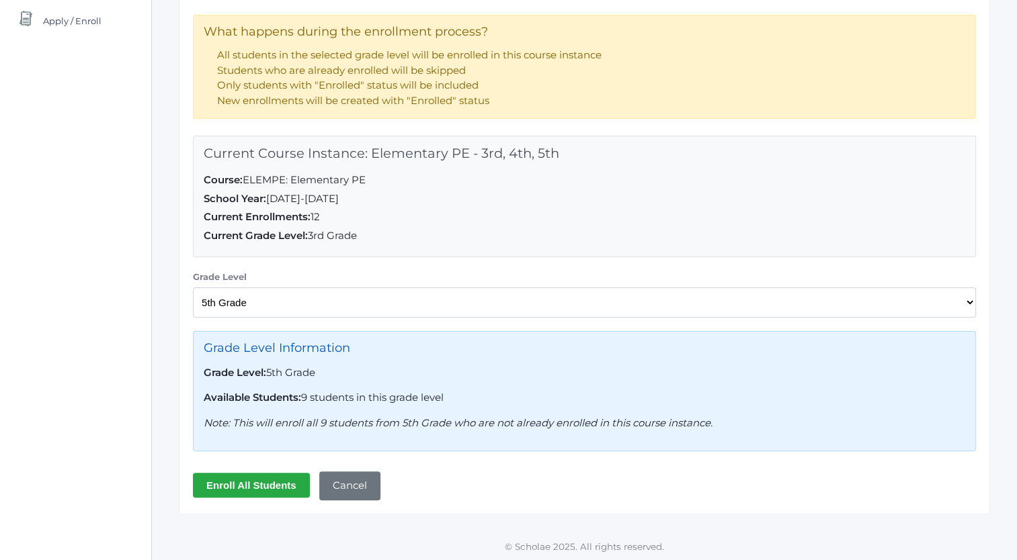
click at [263, 481] on input "Enroll All Students" at bounding box center [251, 485] width 117 height 25
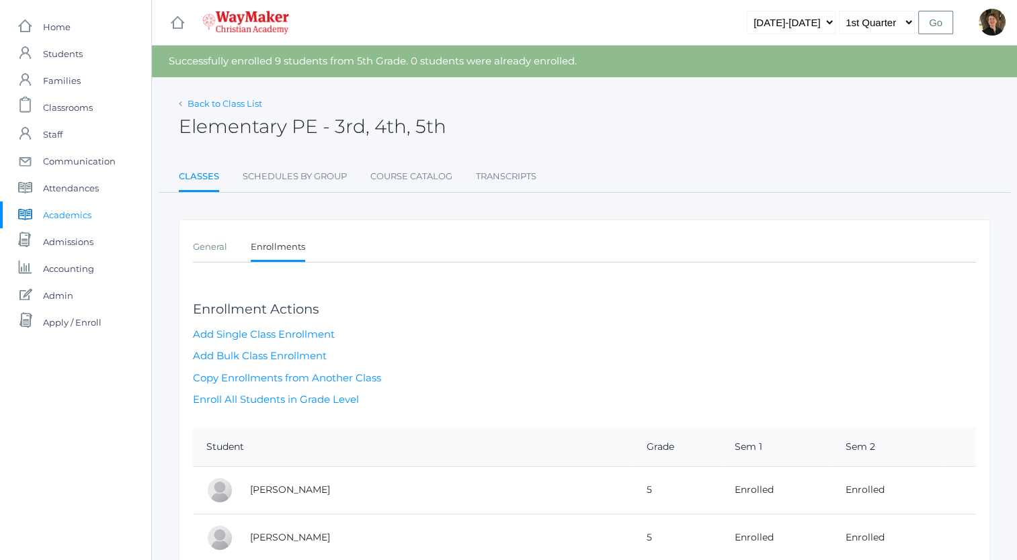
click at [237, 101] on link "Back to Class List" at bounding box center [224, 103] width 75 height 11
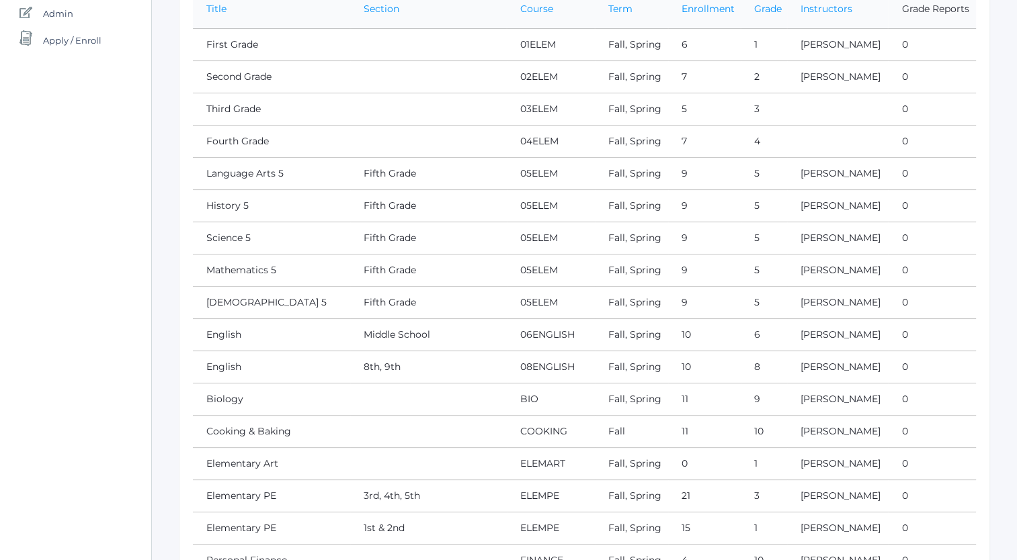
scroll to position [285, 0]
click at [236, 106] on link "Third Grade" at bounding box center [233, 106] width 54 height 12
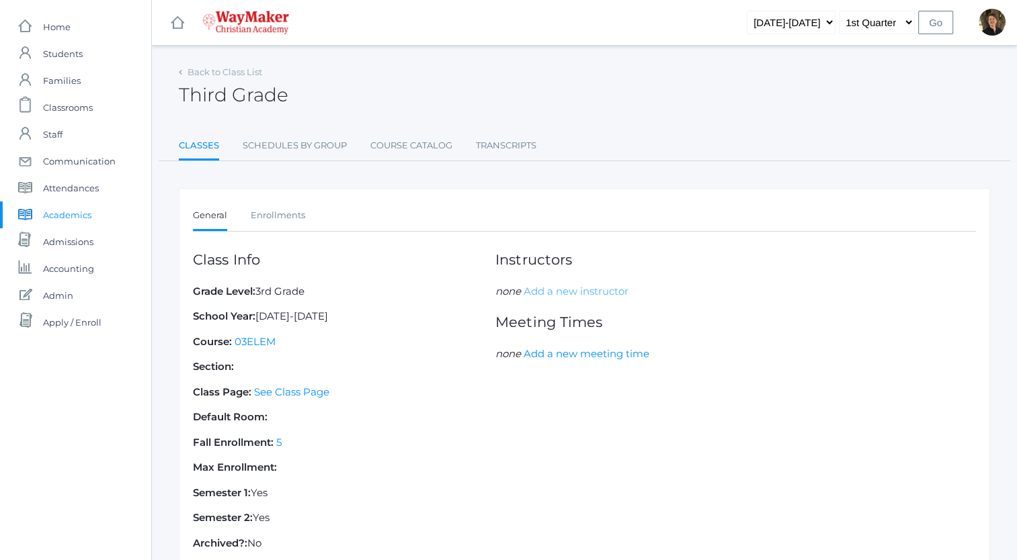
click at [556, 285] on link "Add a new instructor" at bounding box center [575, 291] width 105 height 13
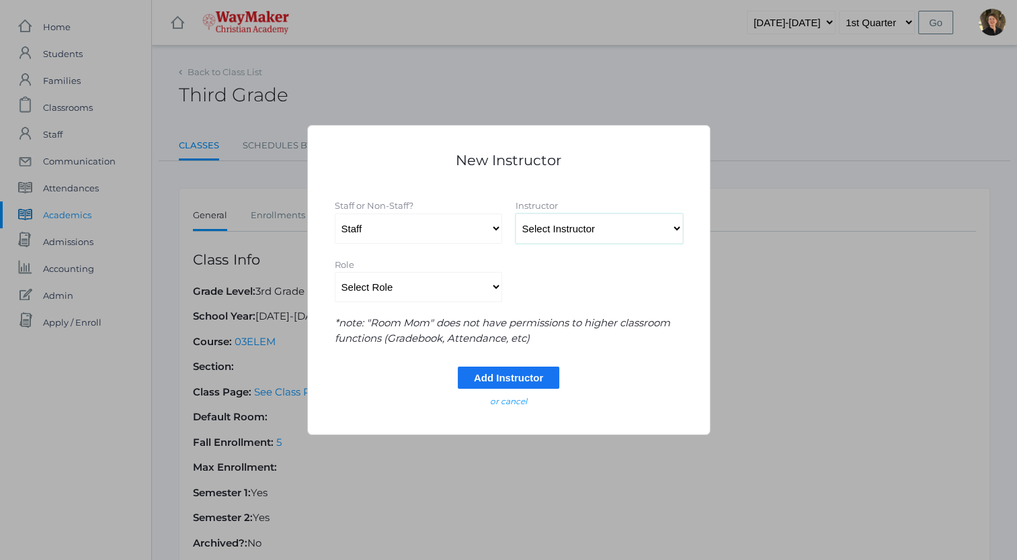
click at [535, 234] on select "Select Instructor Atkisson, Crystal Bennett, Josh Benzinger, Elizabeth Brailean…" at bounding box center [598, 229] width 167 height 30
select select "4561"
click at [515, 214] on select "Select Instructor Atkisson, Crystal Bennett, Josh Benzinger, Elizabeth Brailean…" at bounding box center [598, 229] width 167 height 30
click at [489, 286] on select "Select Role Primary Instructor Secondary Instructor Auxilium Substitute Other *…" at bounding box center [418, 287] width 167 height 30
select select "Primary Instructor"
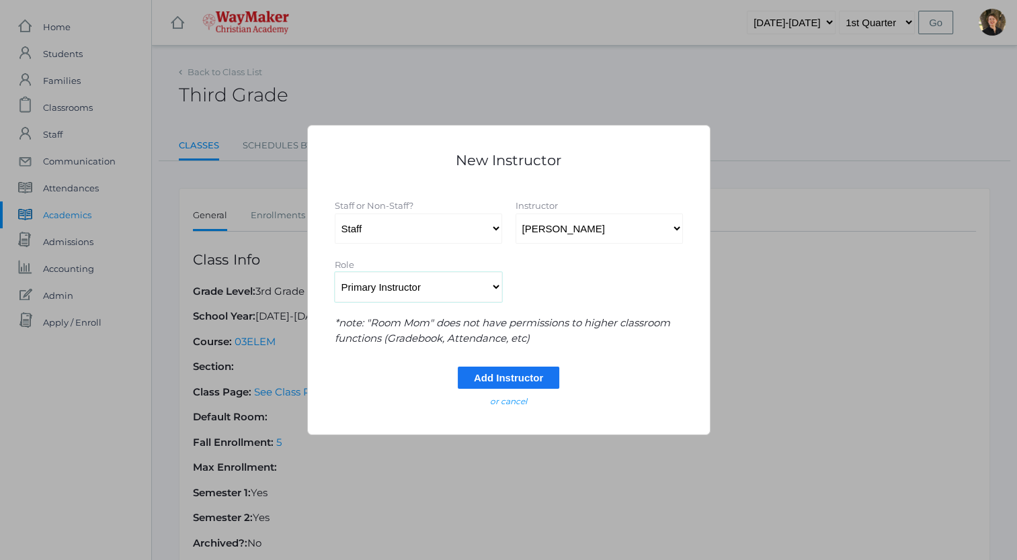
click at [335, 272] on select "Select Role Primary Instructor Secondary Instructor Auxilium Substitute Other *…" at bounding box center [418, 287] width 167 height 30
click at [489, 378] on input "Add Instructor" at bounding box center [508, 378] width 101 height 22
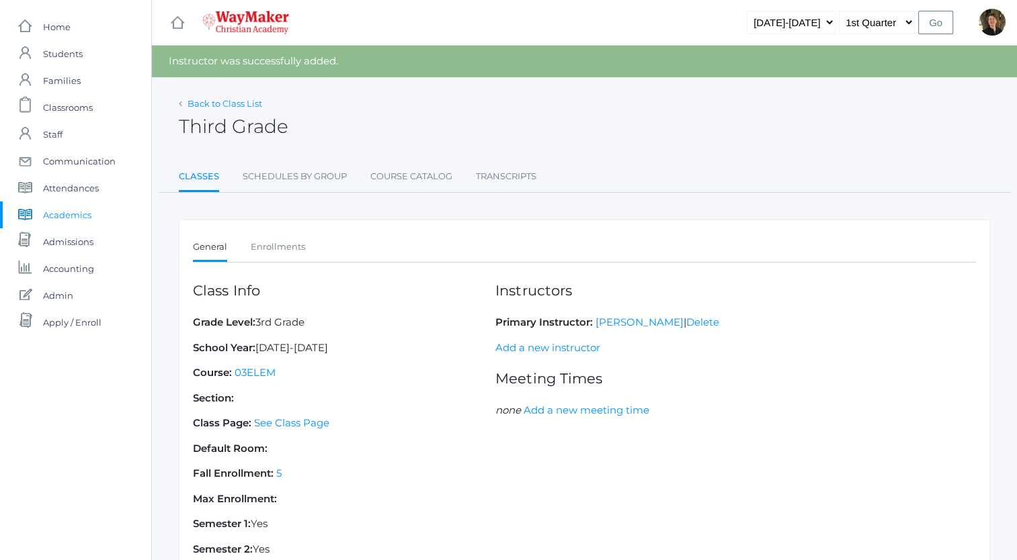
click at [216, 101] on link "Back to Class List" at bounding box center [224, 103] width 75 height 11
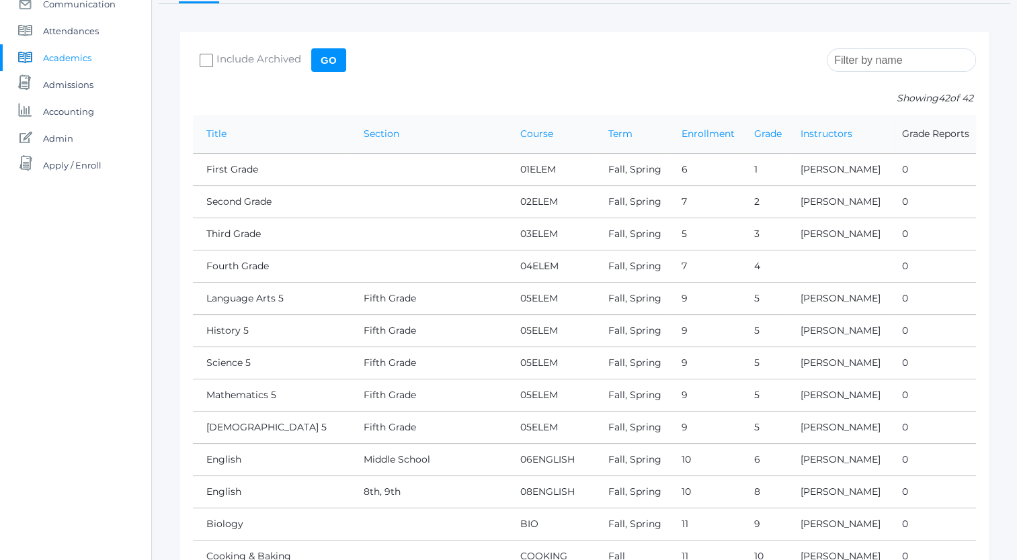
scroll to position [159, 0]
click at [251, 263] on link "Fourth Grade" at bounding box center [237, 265] width 62 height 12
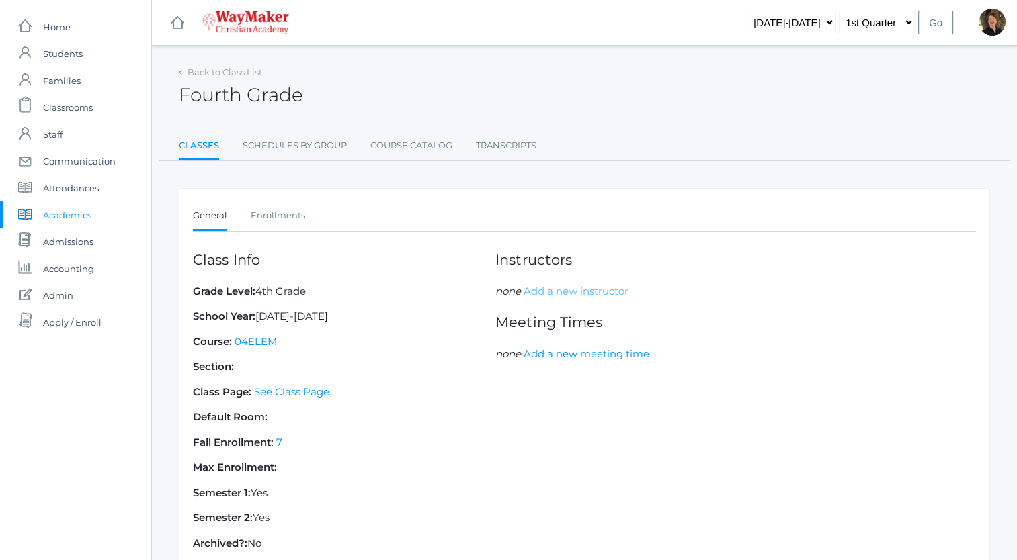
click at [544, 291] on link "Add a new instructor" at bounding box center [575, 291] width 105 height 13
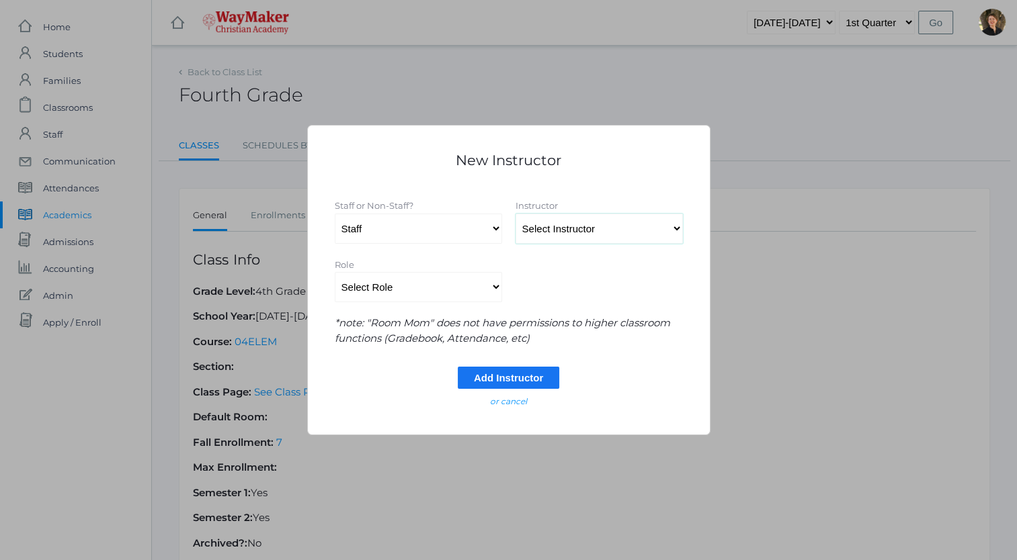
click at [564, 225] on select "Select Instructor Atkisson, Crystal Bennett, Josh Benzinger, Elizabeth Brailean…" at bounding box center [598, 229] width 167 height 30
select select "4561"
click at [515, 214] on select "Select Instructor Atkisson, Crystal Bennett, Josh Benzinger, Elizabeth Brailean…" at bounding box center [598, 229] width 167 height 30
click at [494, 289] on select "Select Role Primary Instructor Secondary Instructor Auxilium Substitute Other *…" at bounding box center [418, 287] width 167 height 30
select select "Primary Instructor"
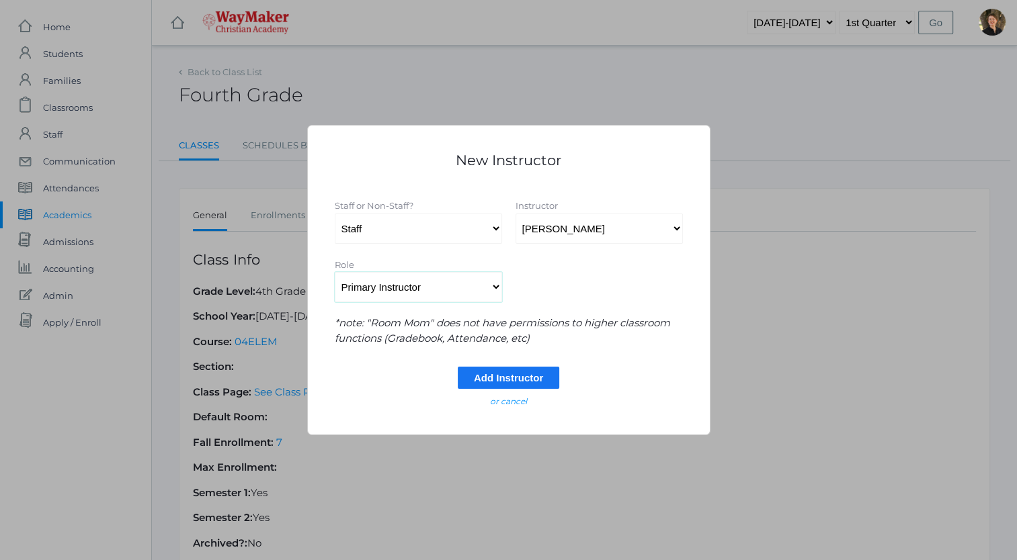
click at [335, 272] on select "Select Role Primary Instructor Secondary Instructor Auxilium Substitute Other *…" at bounding box center [418, 287] width 167 height 30
click at [484, 375] on input "Add Instructor" at bounding box center [508, 378] width 101 height 22
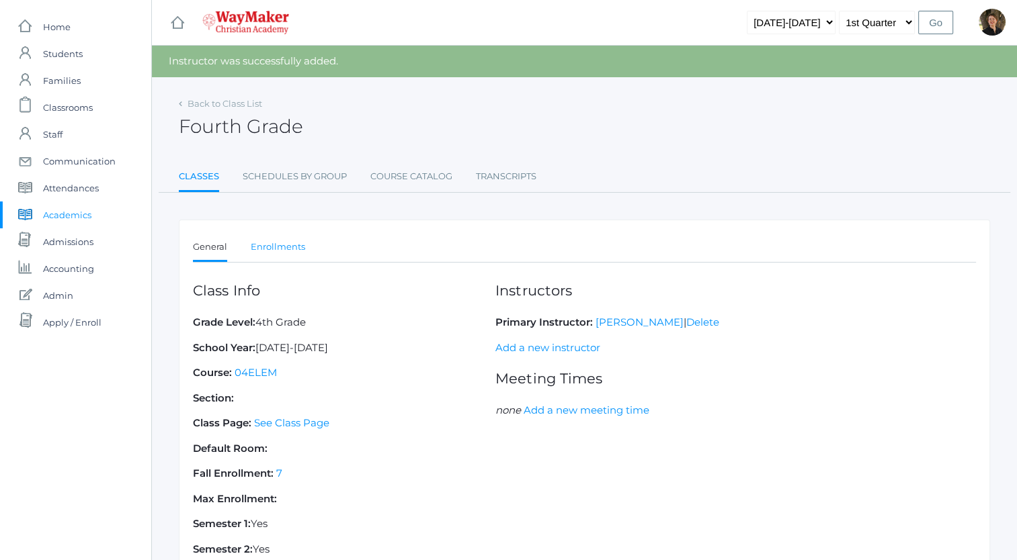
click at [277, 245] on link "Enrollments" at bounding box center [278, 247] width 54 height 27
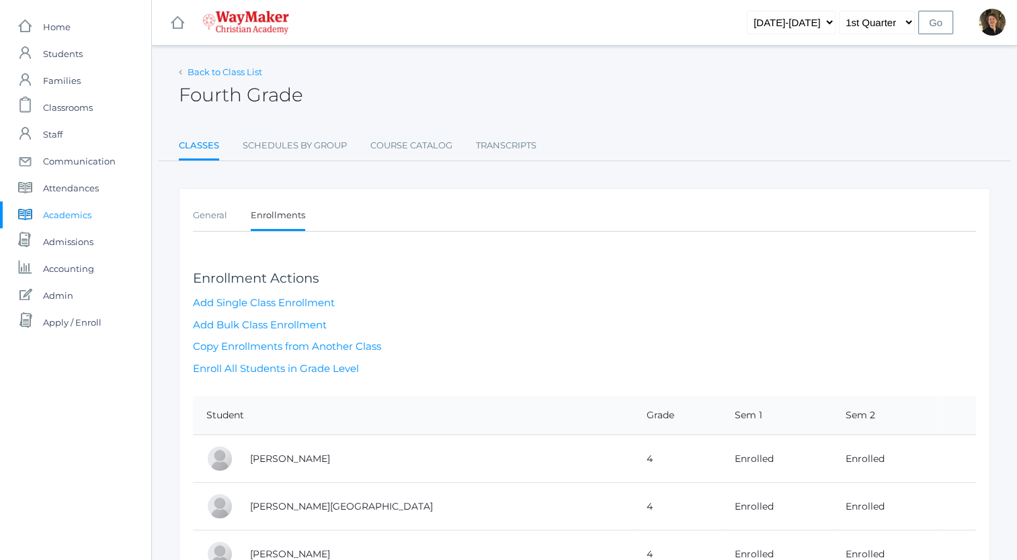
click at [218, 72] on link "Back to Class List" at bounding box center [224, 72] width 75 height 11
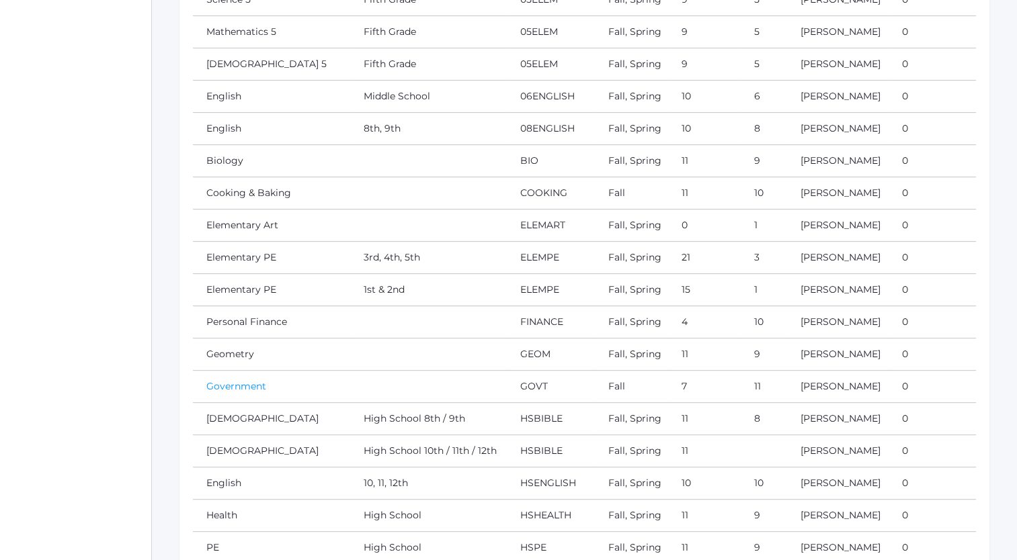
scroll to position [526, 0]
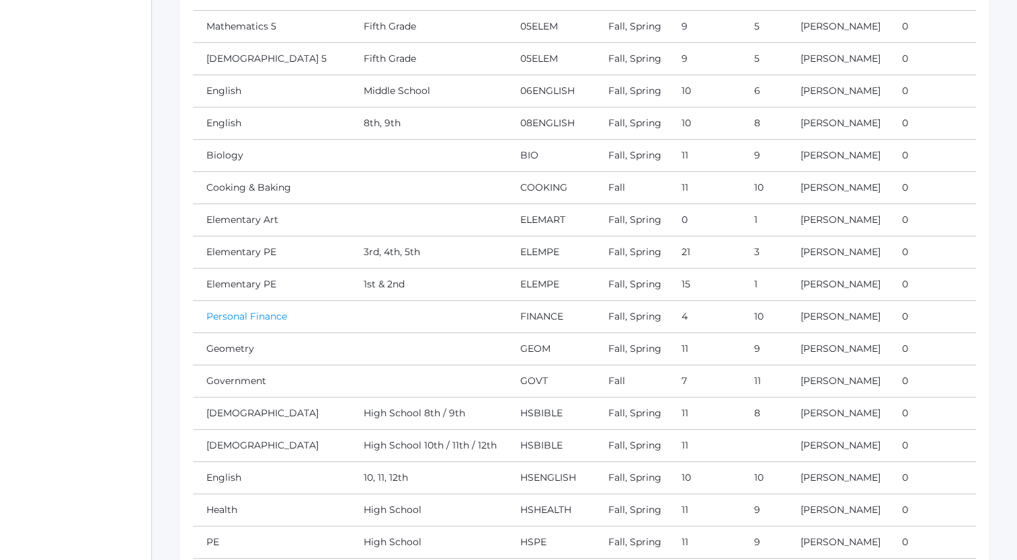
click at [257, 314] on link "Personal Finance" at bounding box center [246, 316] width 81 height 12
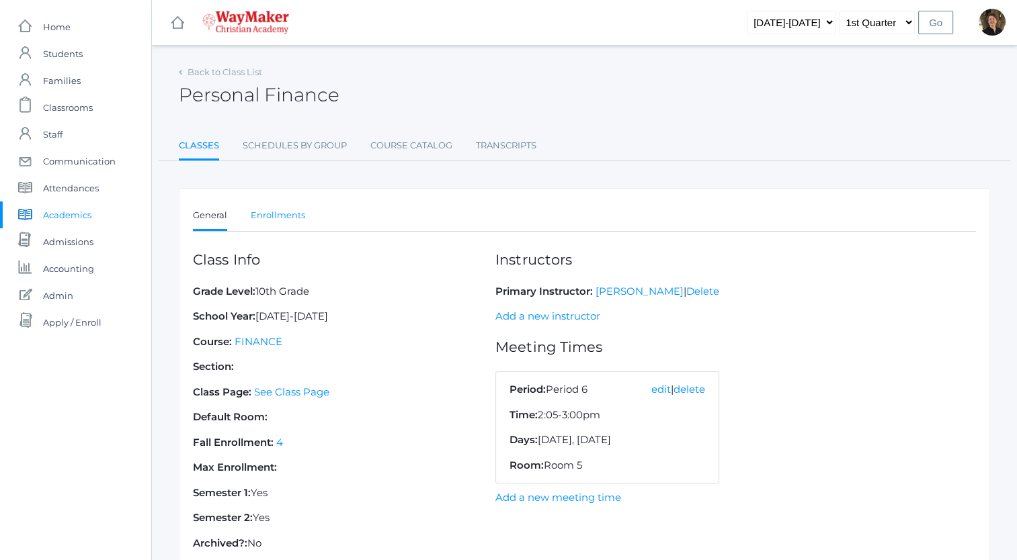
click at [290, 211] on link "Enrollments" at bounding box center [278, 215] width 54 height 27
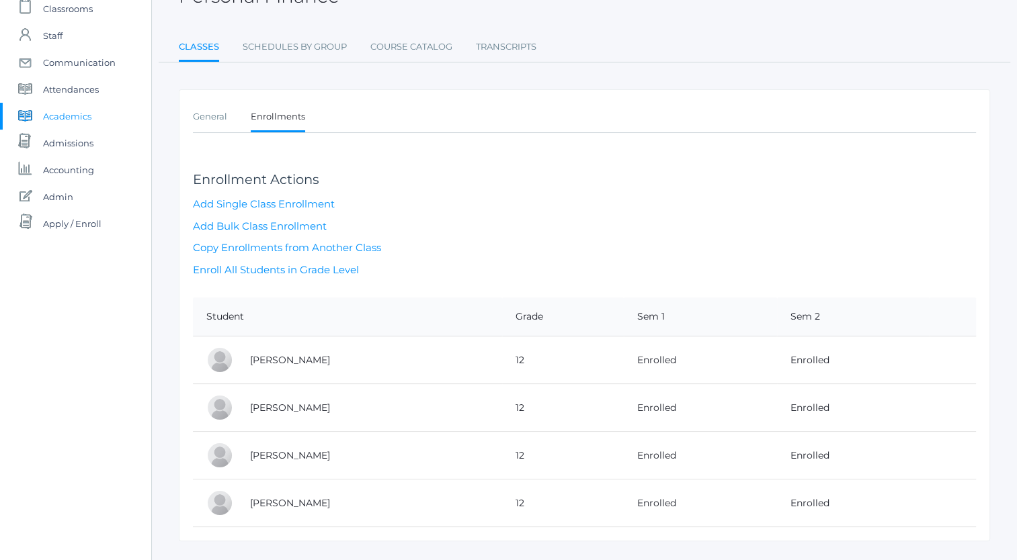
scroll to position [126, 0]
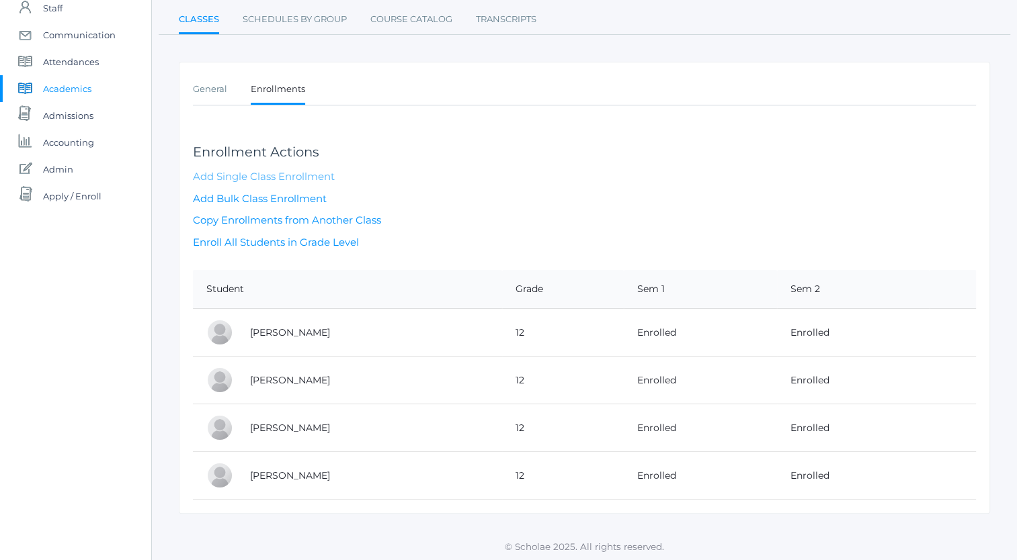
click at [243, 175] on link "Add Single Class Enrollment" at bounding box center [264, 176] width 142 height 13
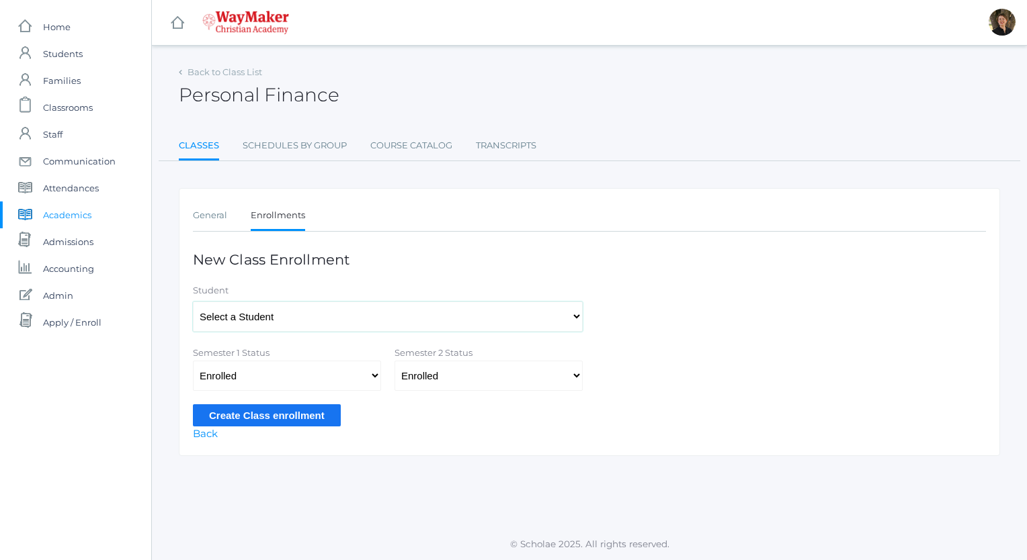
click at [304, 320] on select "Select a Student [PERSON_NAME], [PERSON_NAME], [PERSON_NAME], [PERSON_NAME], [P…" at bounding box center [388, 317] width 390 height 30
click at [645, 168] on div "Back to Class List Personal Finance Classes Schedules By Group Course Catalog T…" at bounding box center [589, 259] width 821 height 394
click at [538, 320] on select "Select a Student [PERSON_NAME], [PERSON_NAME], [PERSON_NAME], [PERSON_NAME], [P…" at bounding box center [388, 317] width 390 height 30
